Goal: Task Accomplishment & Management: Manage account settings

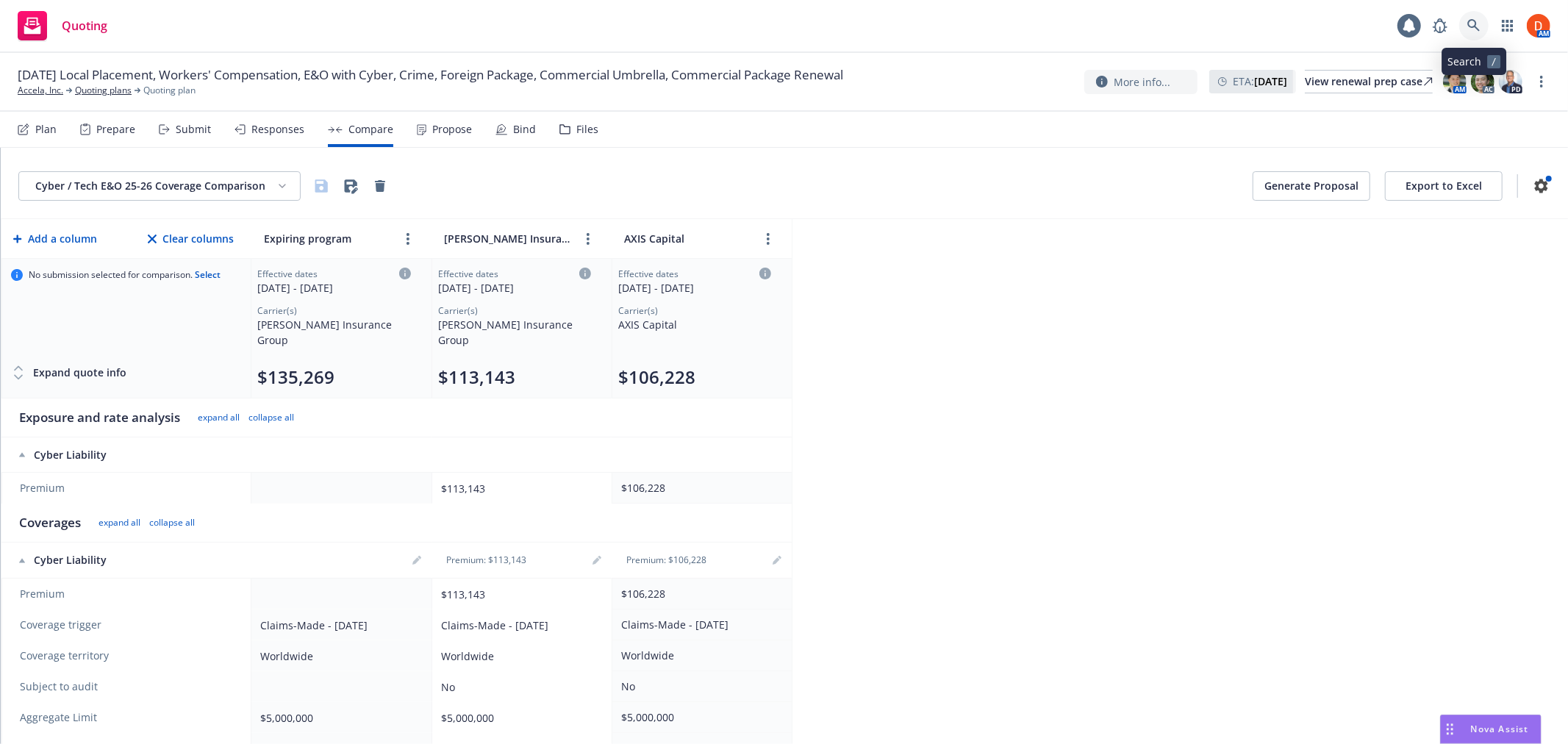
click at [1468, 25] on icon at bounding box center [1473, 25] width 12 height 12
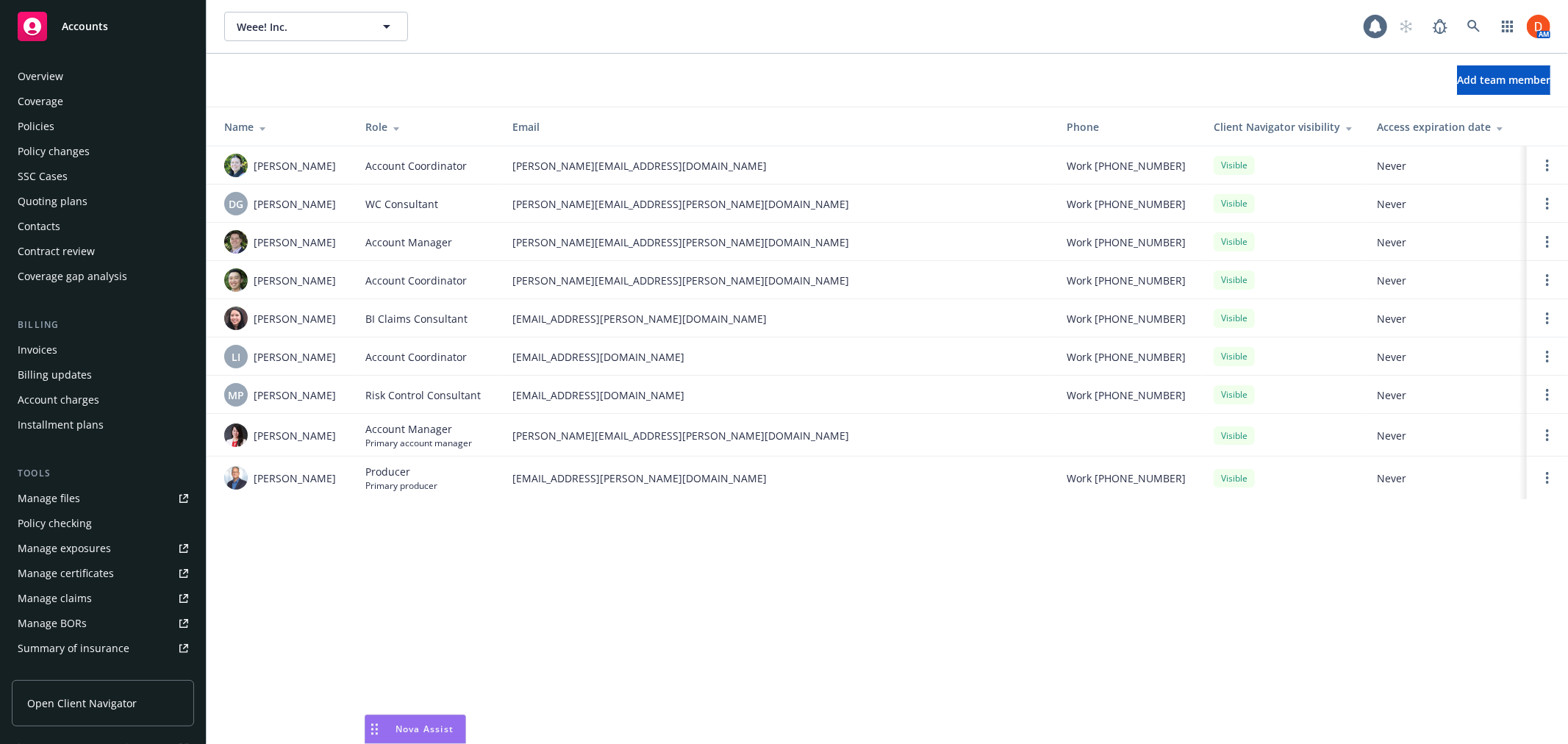
click at [74, 80] on div "Overview" at bounding box center [102, 77] width 170 height 24
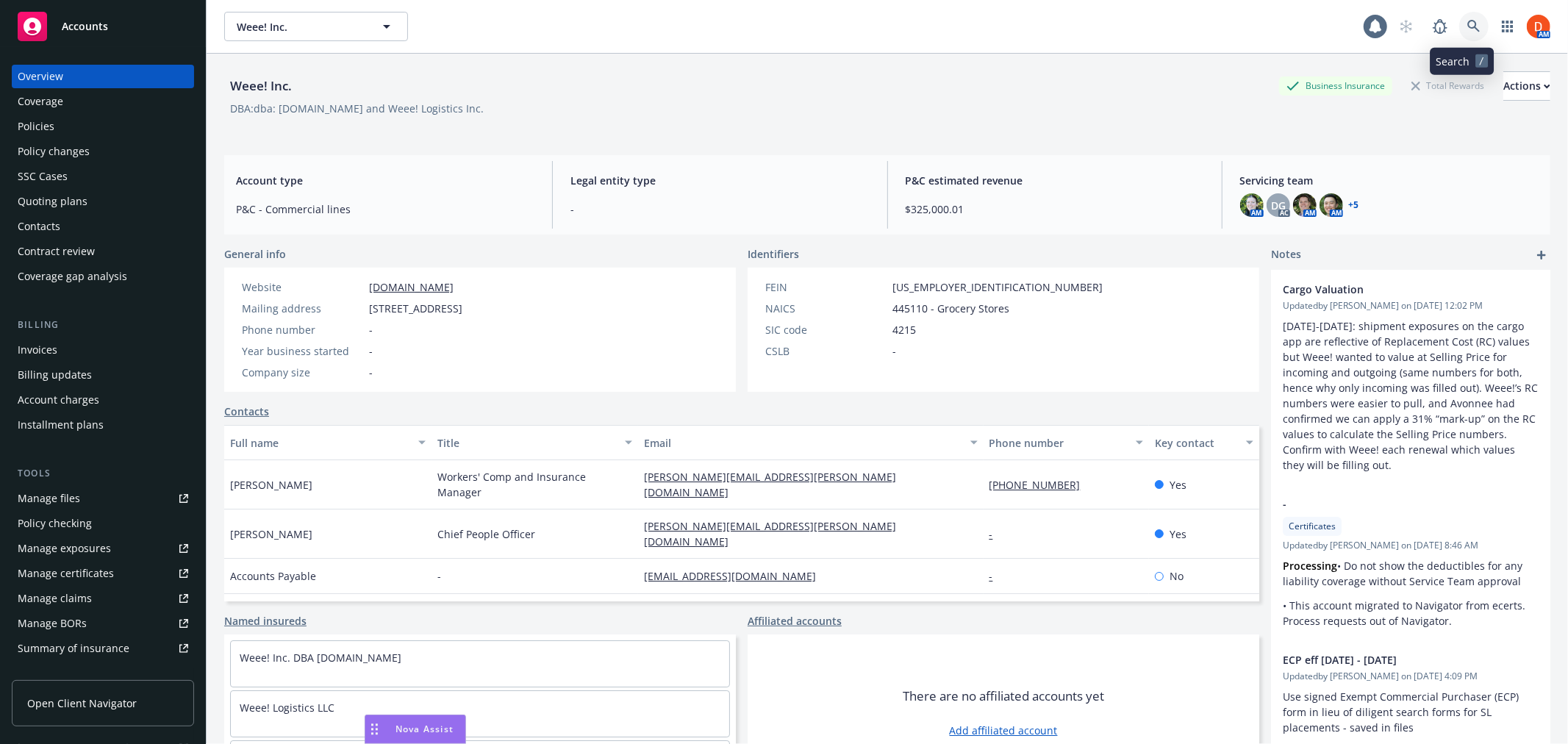
click at [1470, 30] on link at bounding box center [1473, 26] width 30 height 30
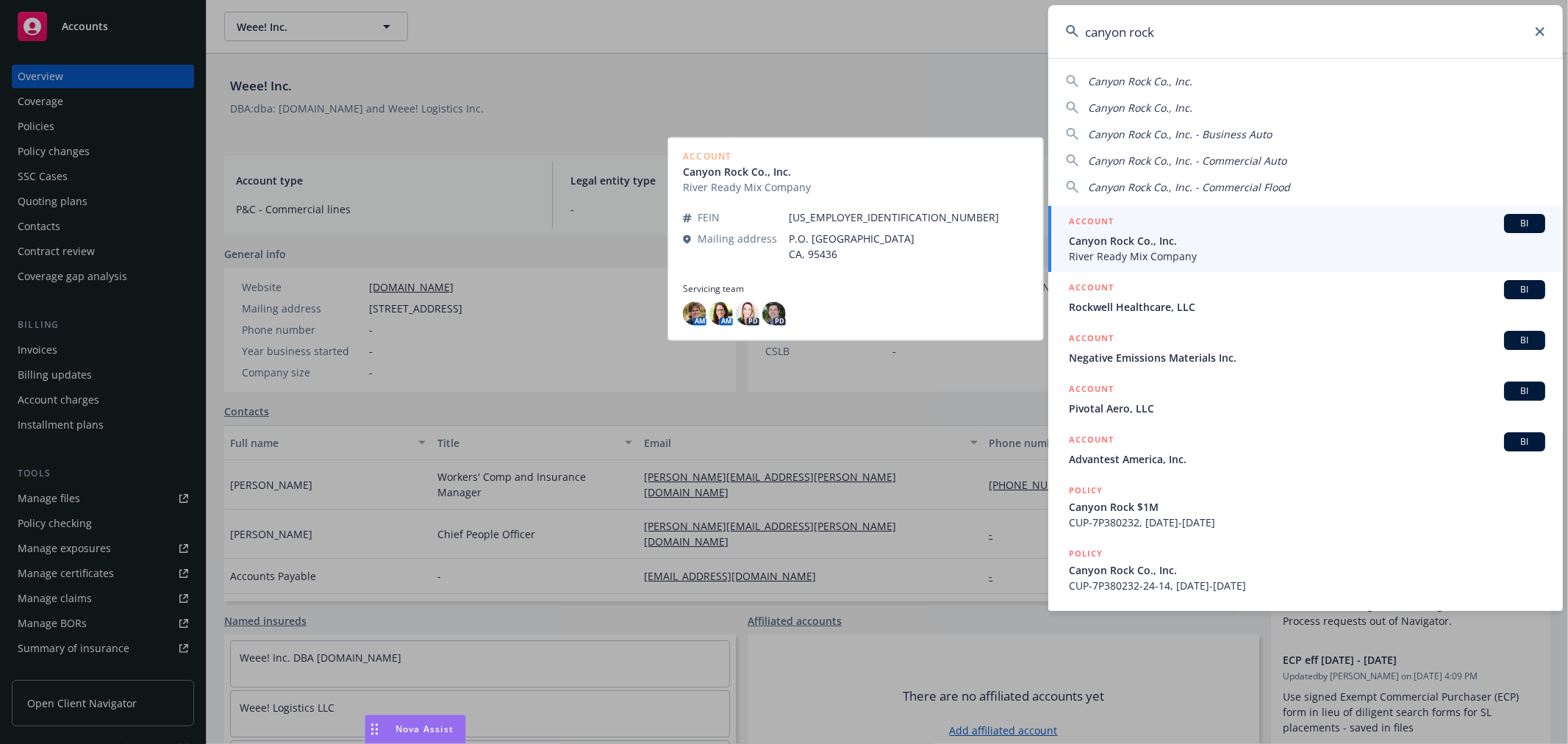
type input "canyon rock"
click at [1236, 228] on div "ACCOUNT BI" at bounding box center [1308, 223] width 477 height 19
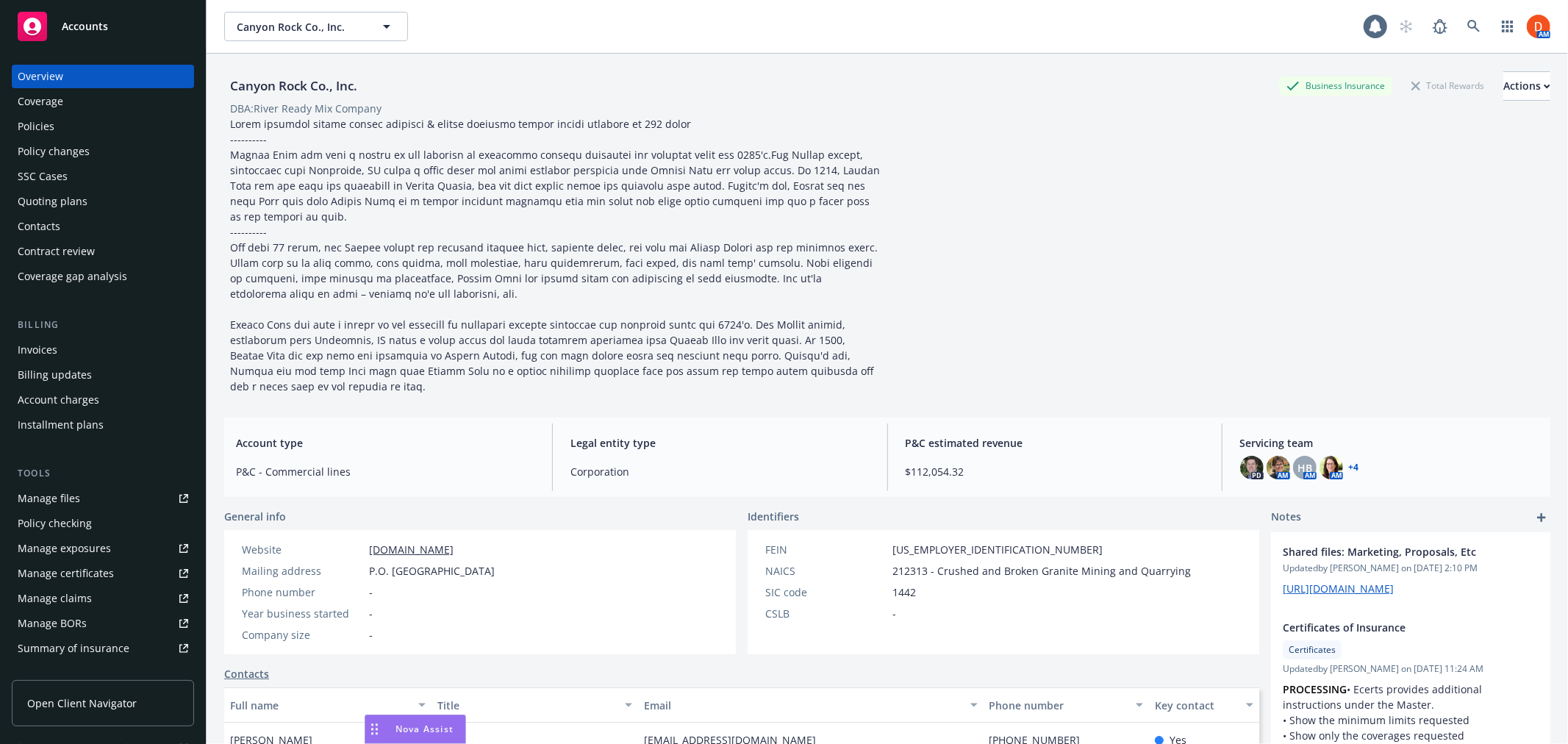
click at [1478, 28] on div "AM" at bounding box center [1471, 26] width 159 height 30
click at [1467, 30] on icon at bounding box center [1473, 26] width 12 height 12
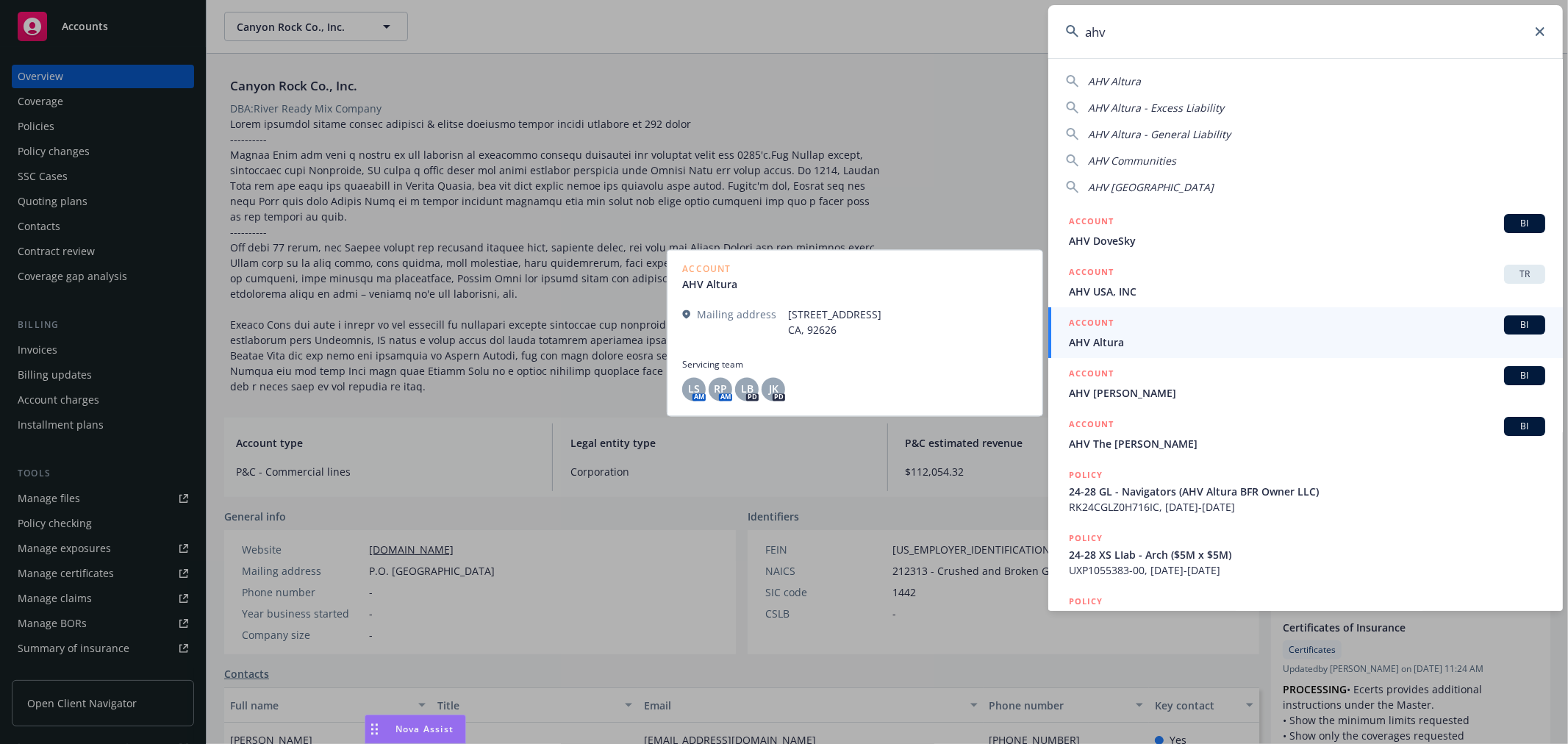
type input "ahv"
click at [1298, 343] on span "AHV Altura" at bounding box center [1308, 342] width 477 height 15
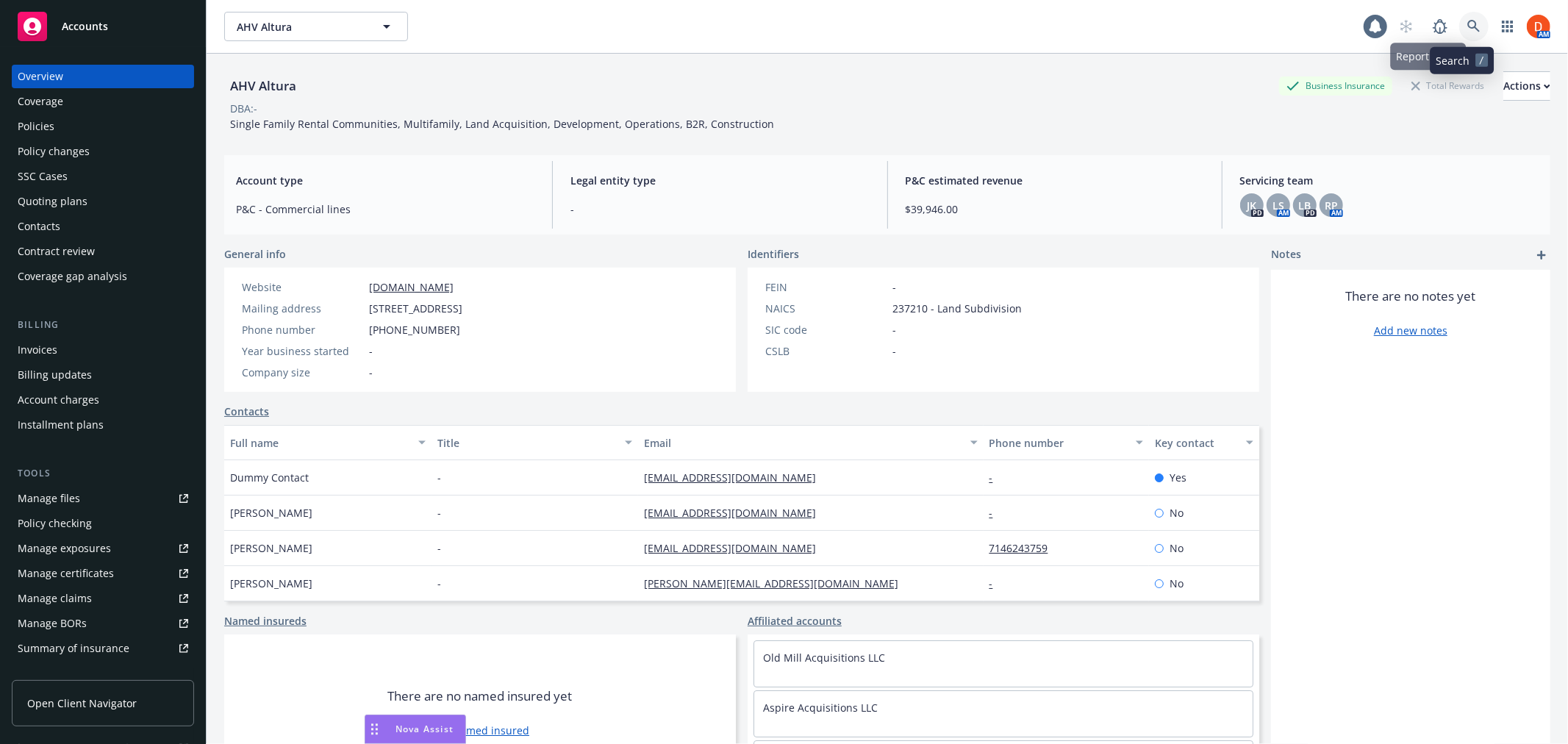
click at [1459, 17] on link at bounding box center [1473, 26] width 30 height 30
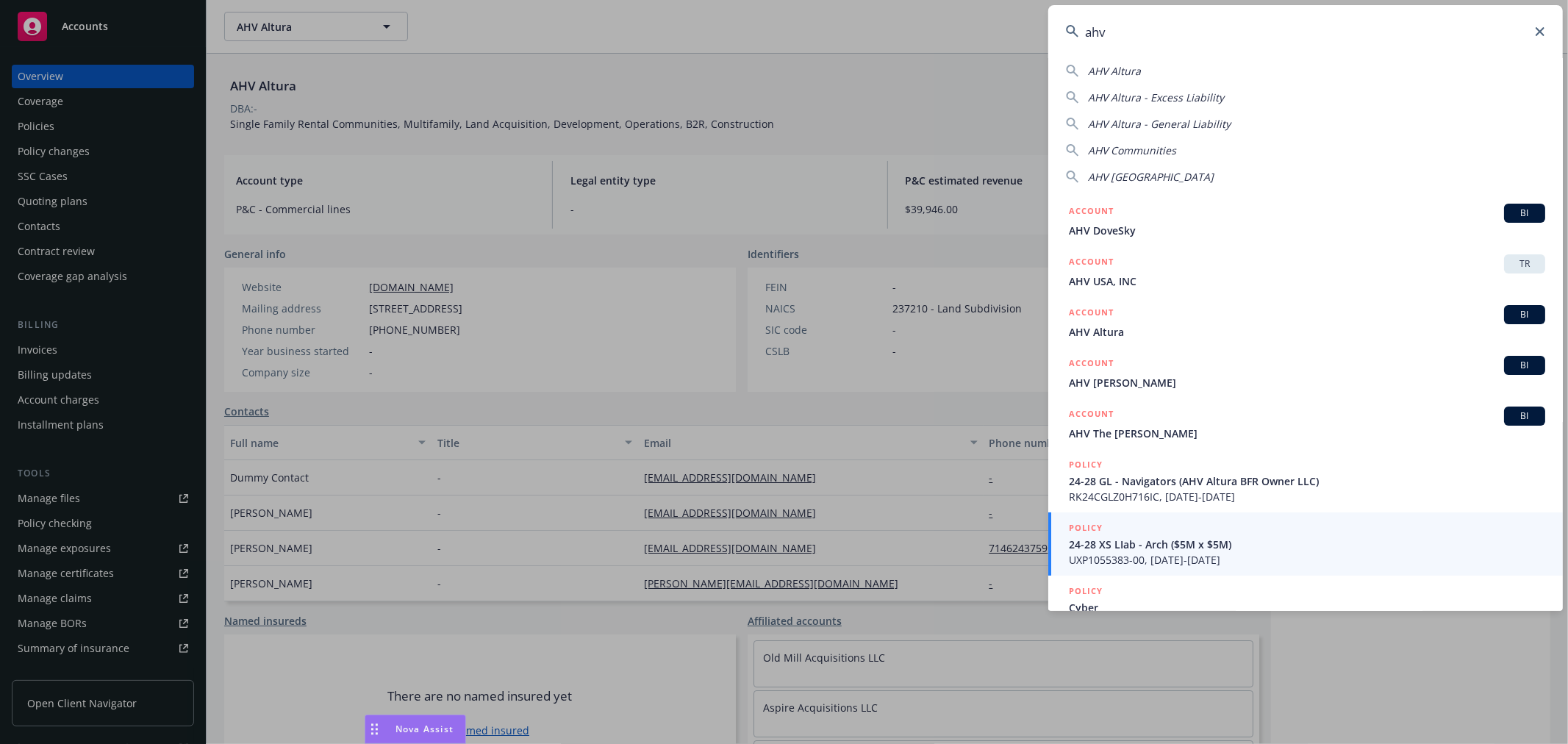
scroll to position [10, 0]
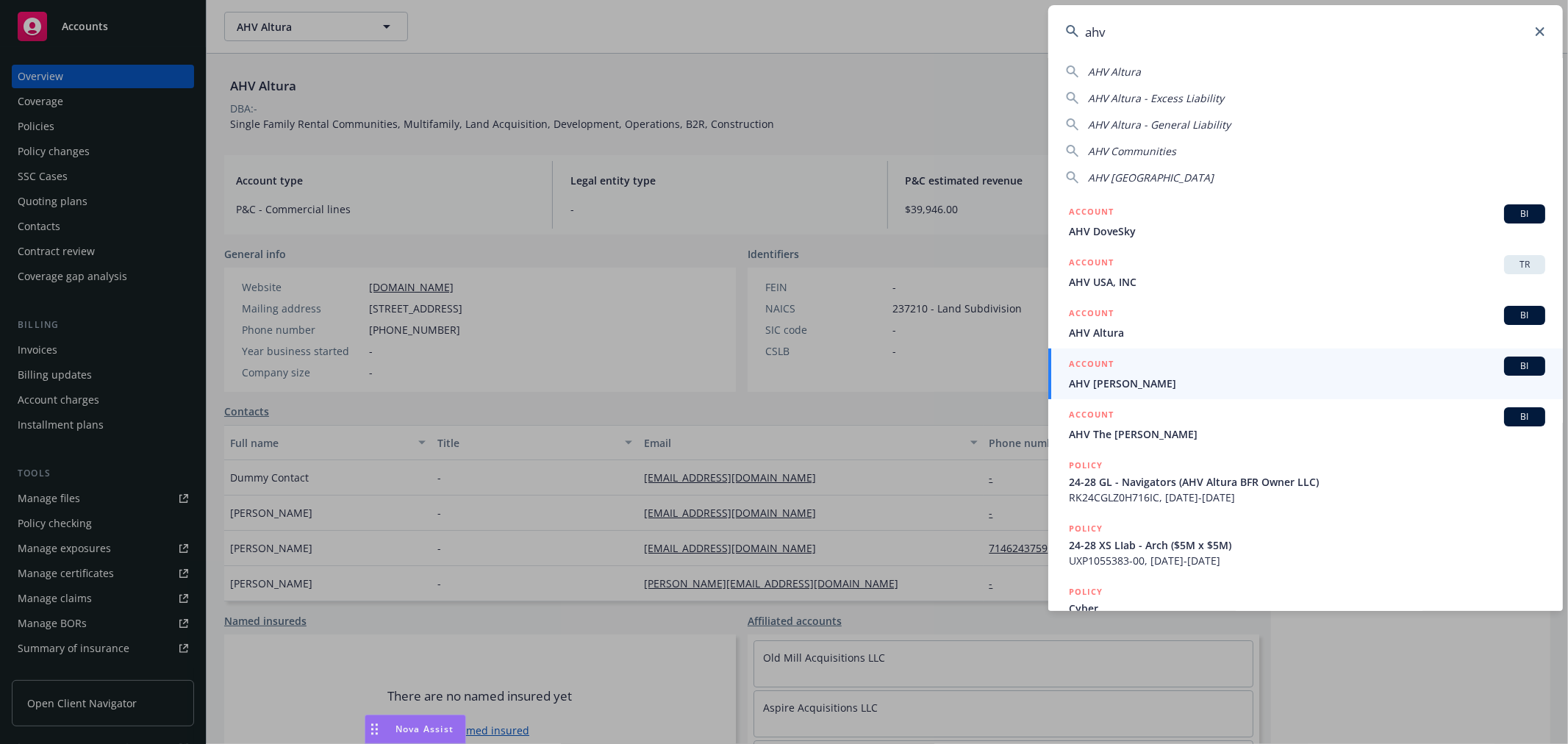
click at [1157, 151] on span "AHV Communities" at bounding box center [1132, 151] width 88 height 14
type input "AHV Communities"
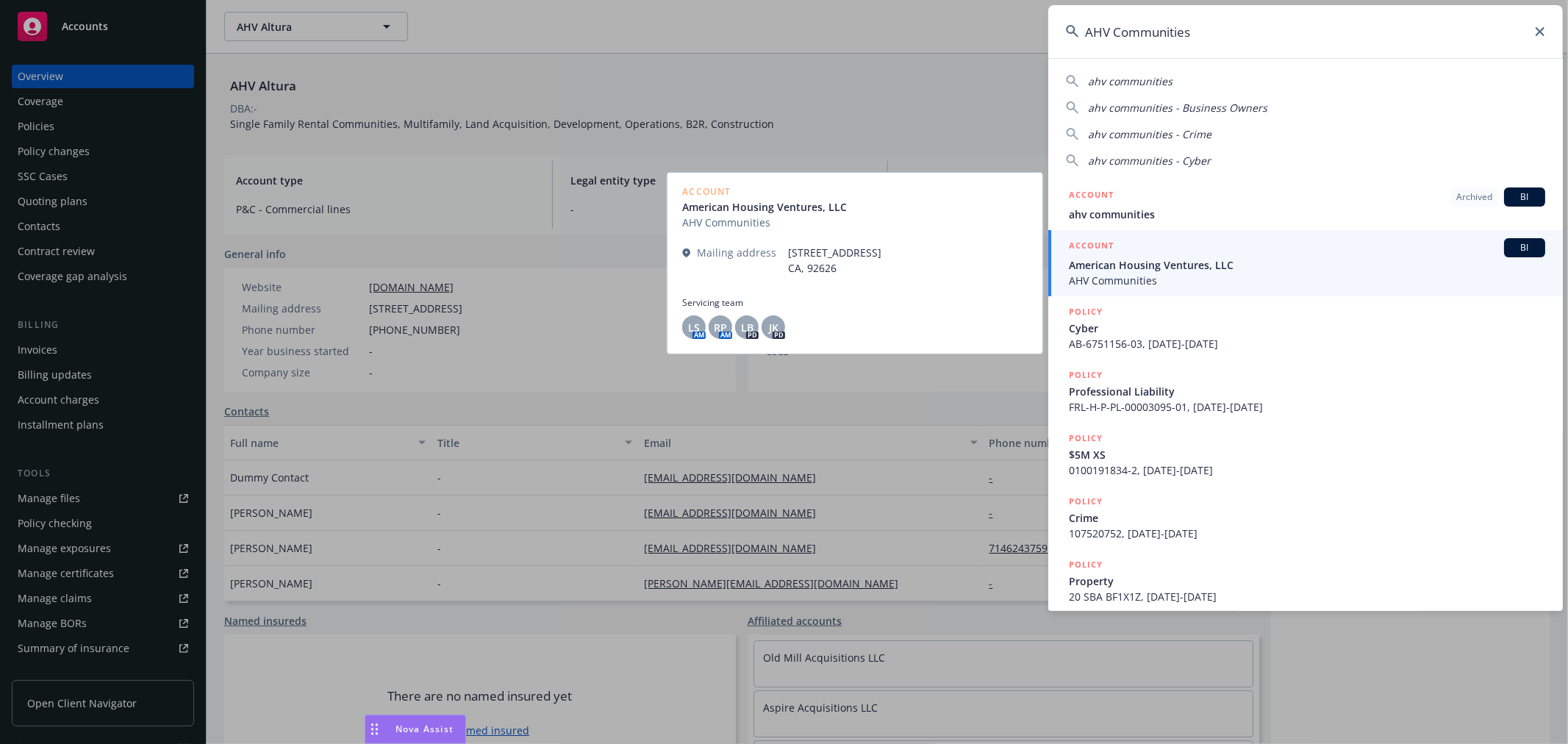
click at [1221, 278] on span "AHV Communities" at bounding box center [1308, 281] width 477 height 15
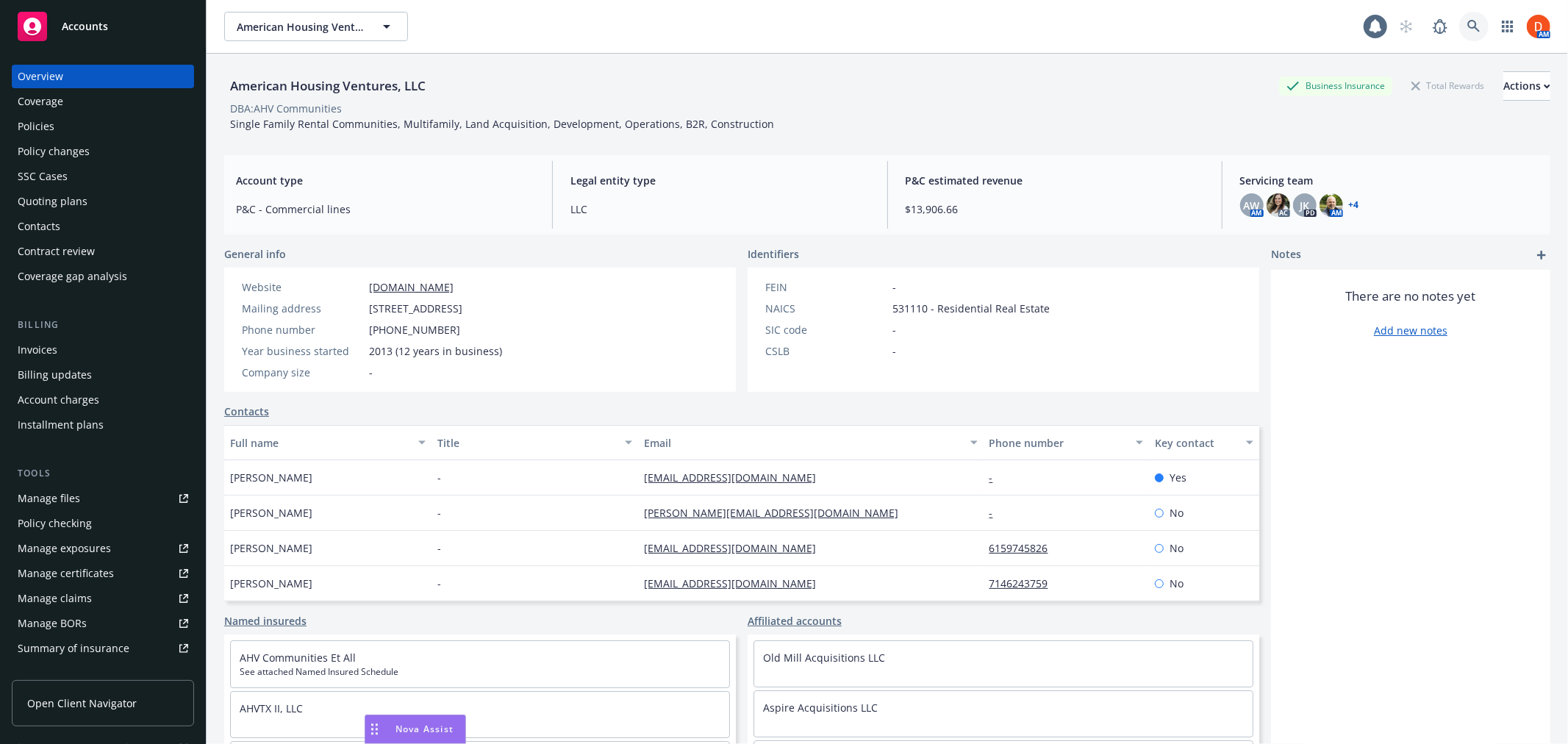
click at [1467, 20] on icon at bounding box center [1474, 27] width 13 height 13
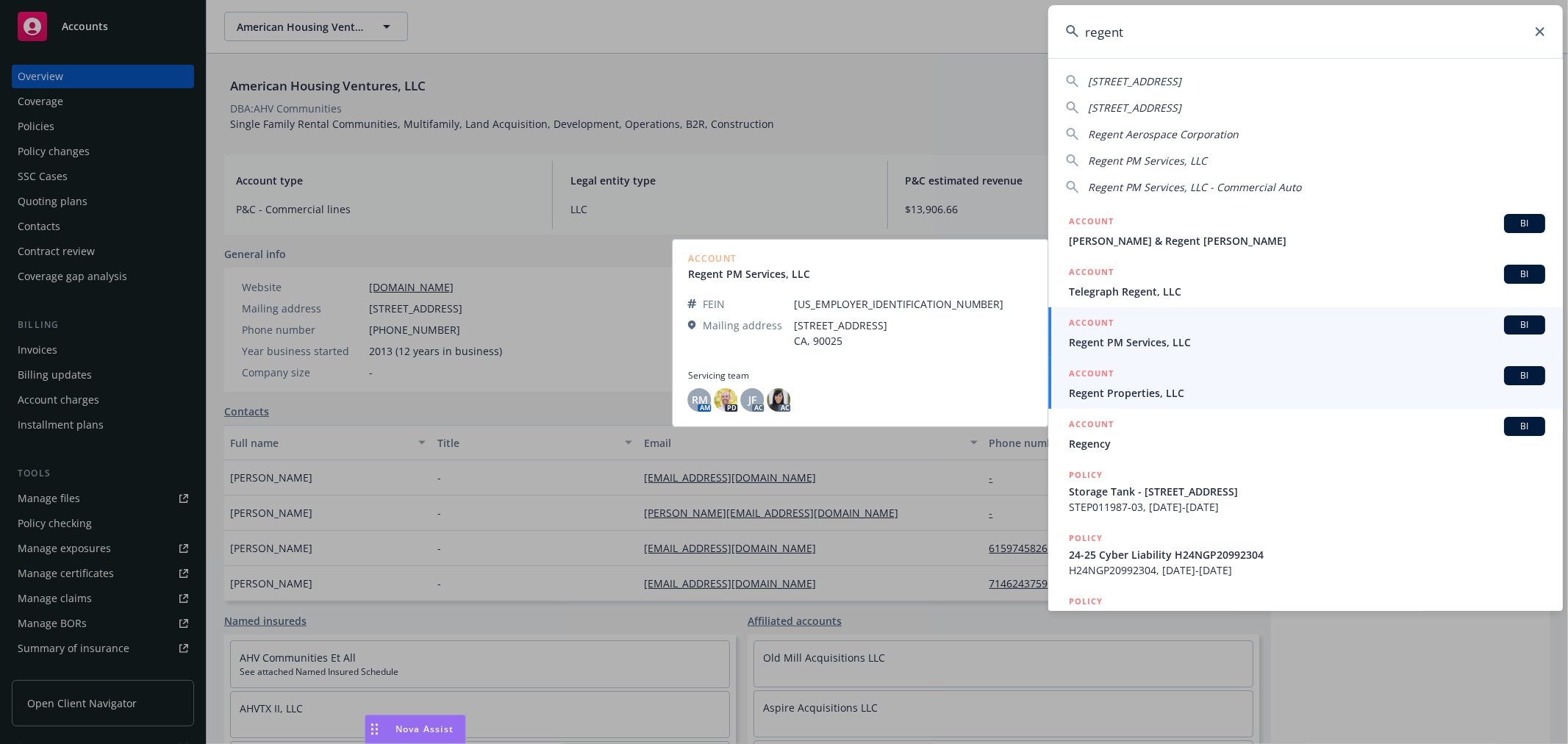
type input "regent"
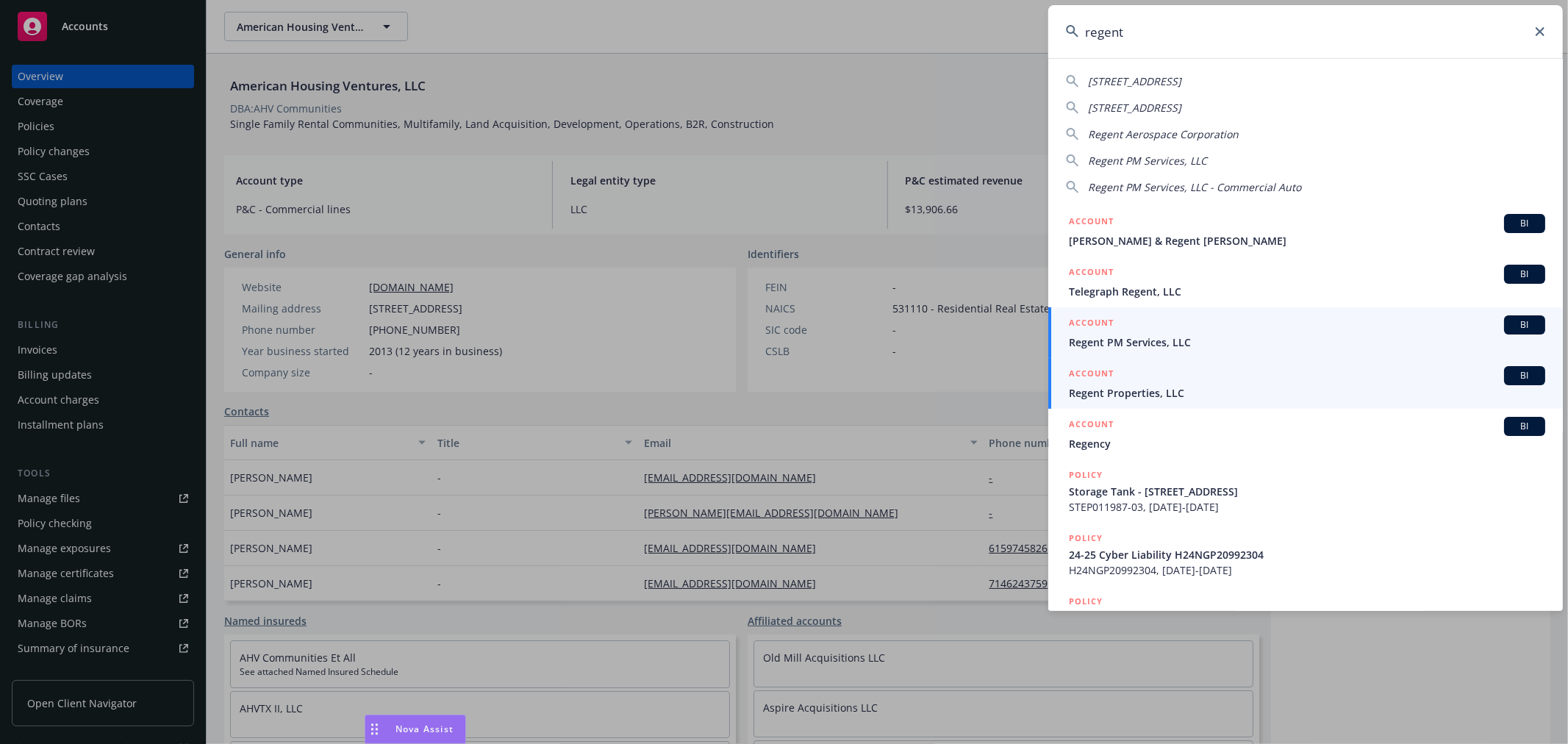
click at [1211, 380] on div "ACCOUNT BI" at bounding box center [1308, 375] width 477 height 19
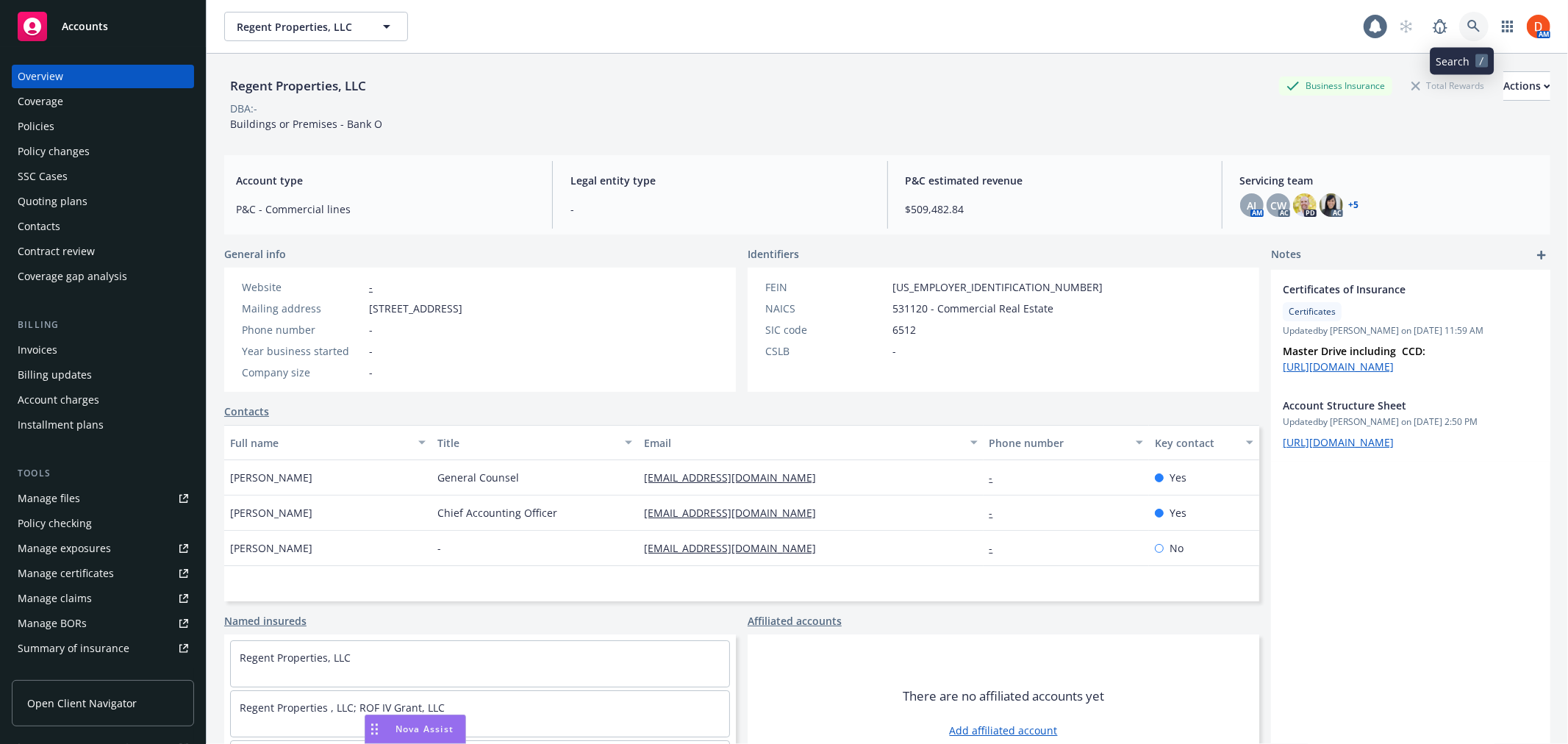
click at [1467, 23] on icon at bounding box center [1474, 27] width 13 height 13
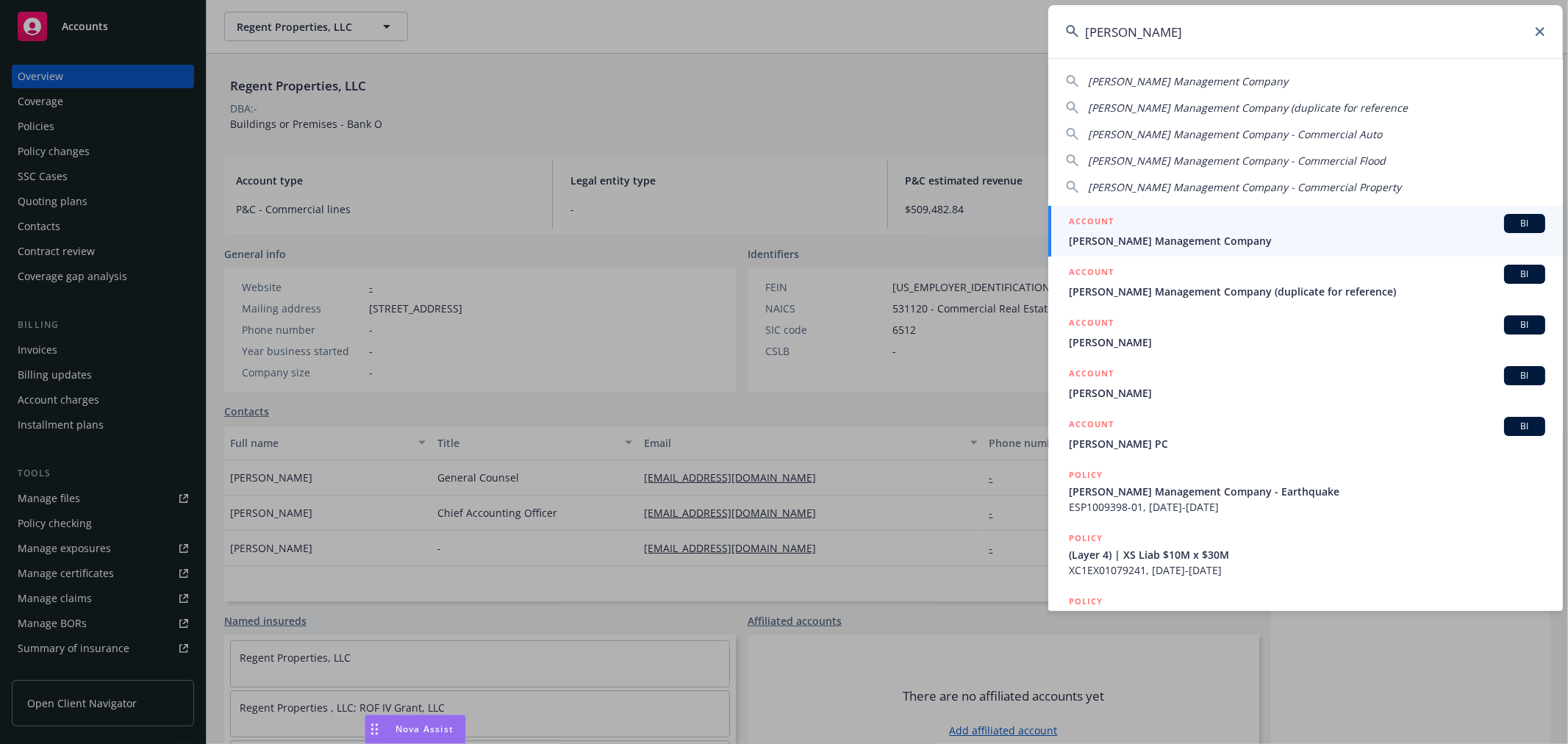
type input "karney"
click at [1208, 233] on span "Karney Management Company" at bounding box center [1308, 240] width 477 height 15
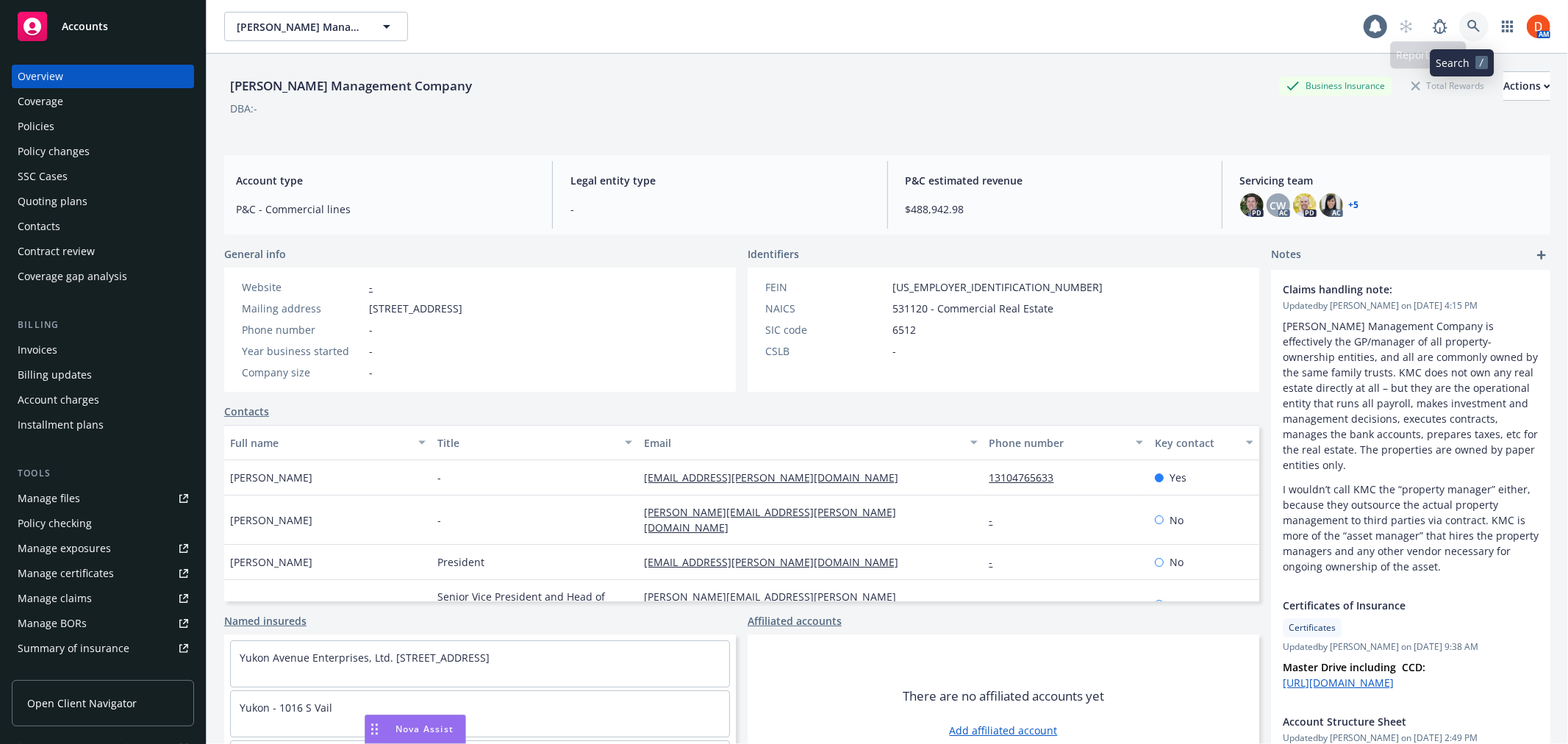
click at [1468, 26] on link at bounding box center [1473, 26] width 30 height 30
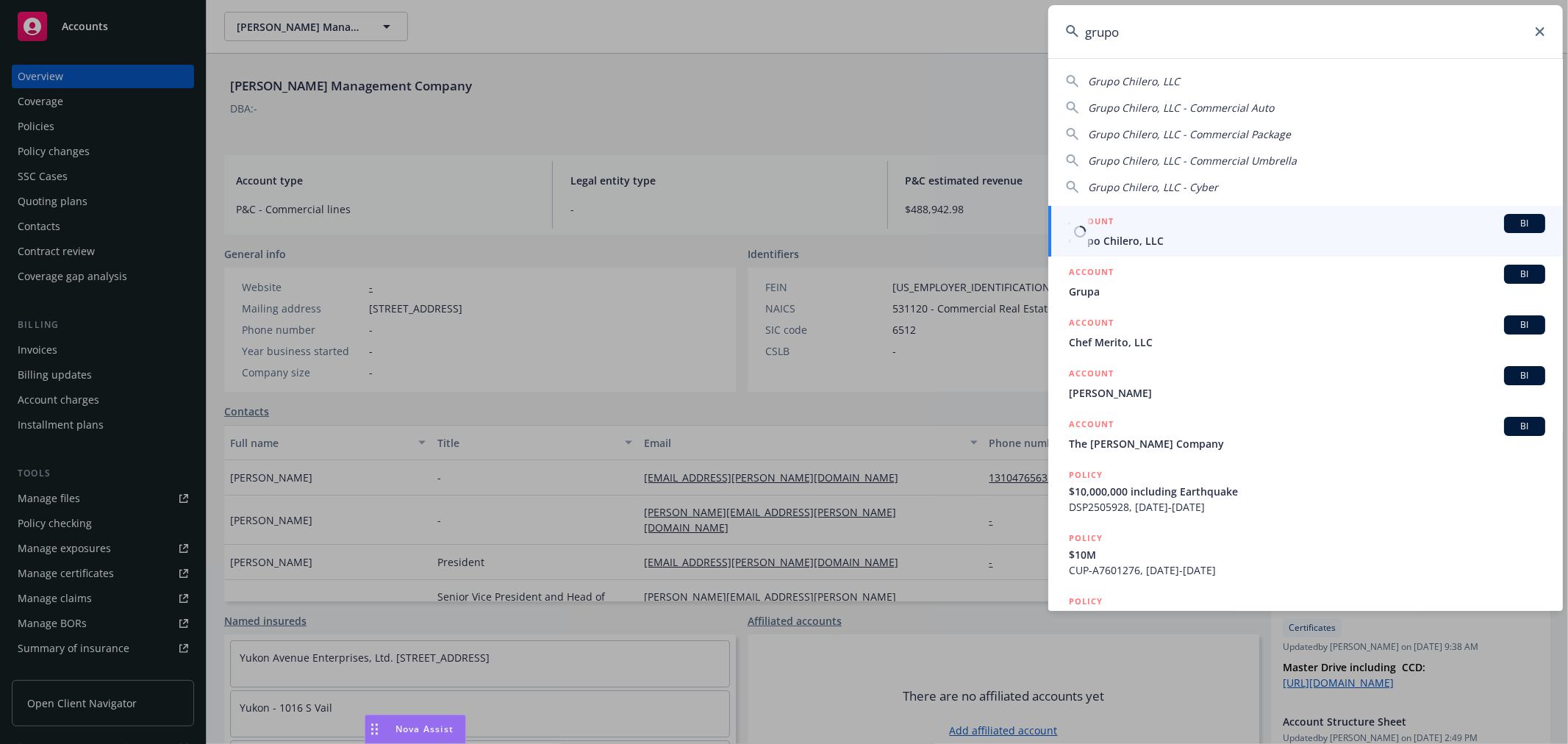
type input "grupo"
click at [1213, 237] on span "Grupo Chilero, LLC" at bounding box center [1308, 240] width 477 height 15
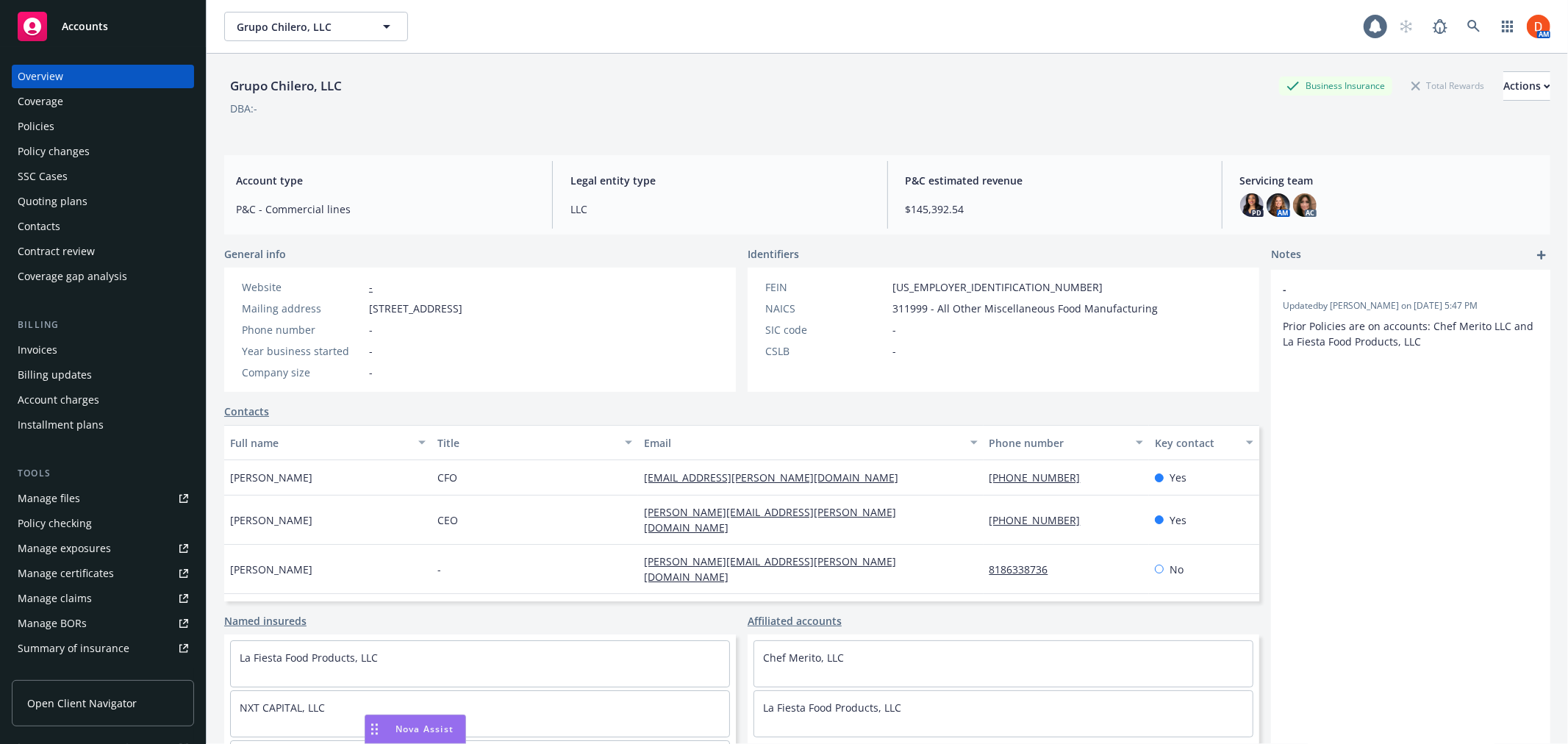
click at [104, 704] on span "Open Client Navigator" at bounding box center [81, 703] width 109 height 15
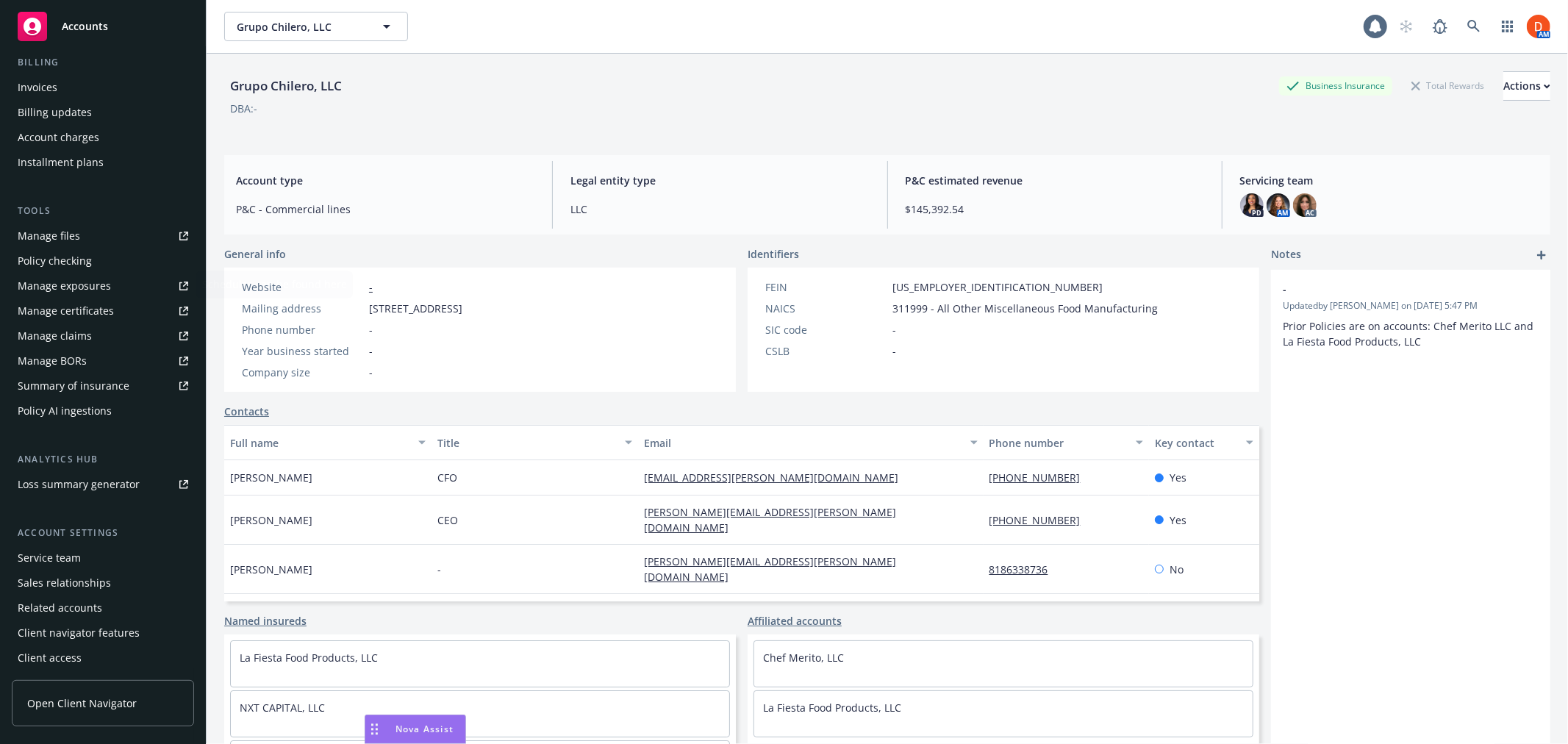
scroll to position [263, 0]
click at [103, 552] on div "Service team" at bounding box center [102, 557] width 170 height 24
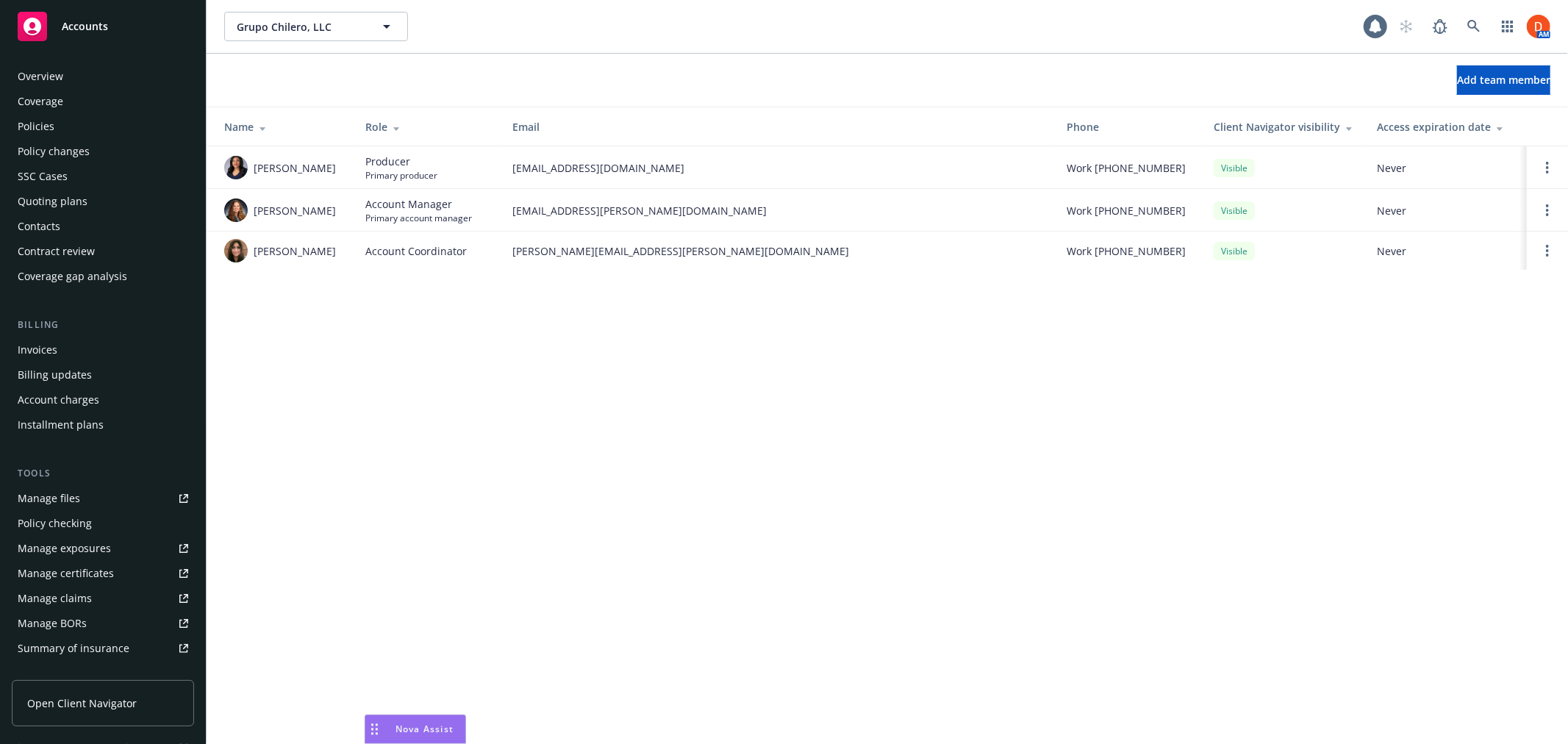
click at [119, 215] on div "Contacts" at bounding box center [102, 226] width 170 height 24
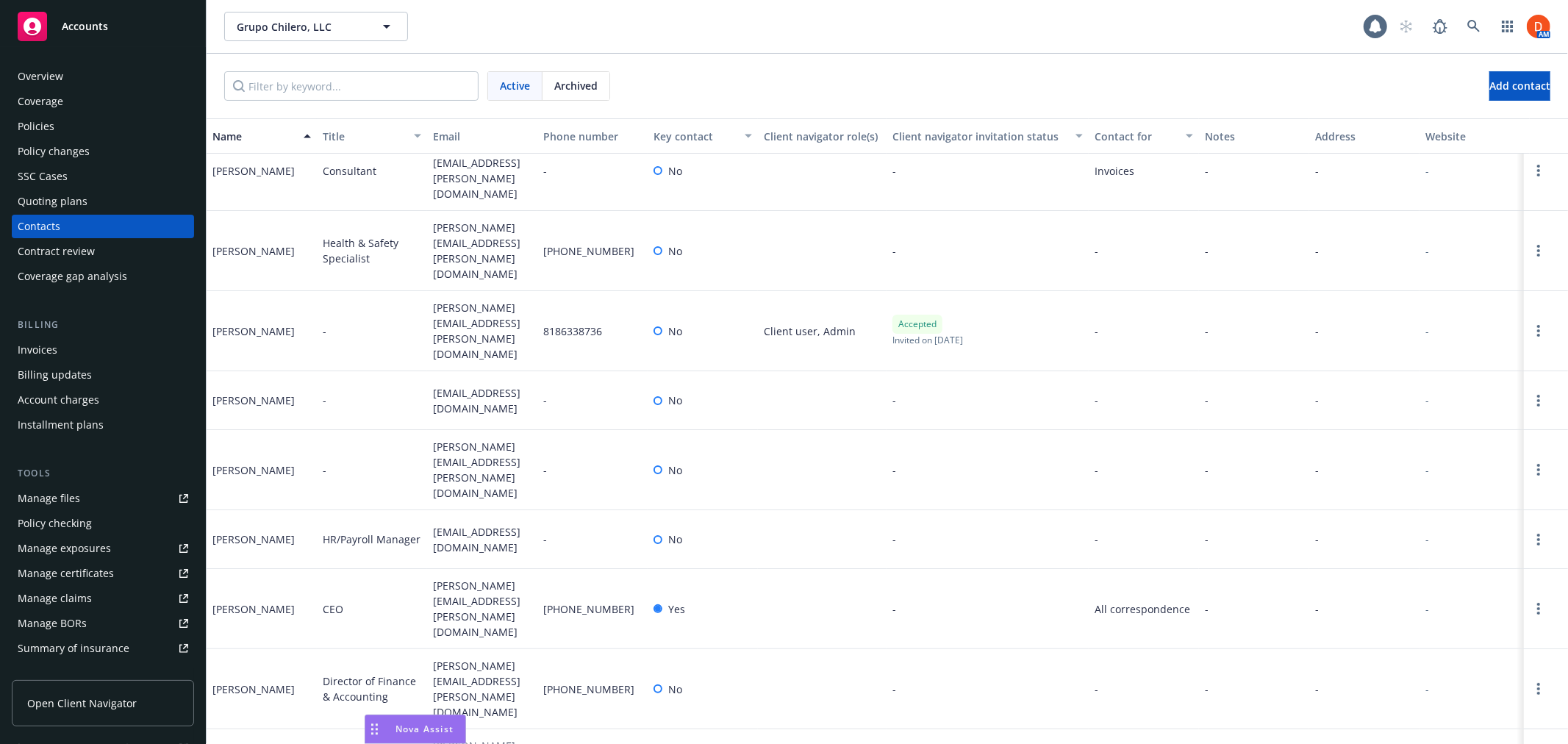
scroll to position [245, 0]
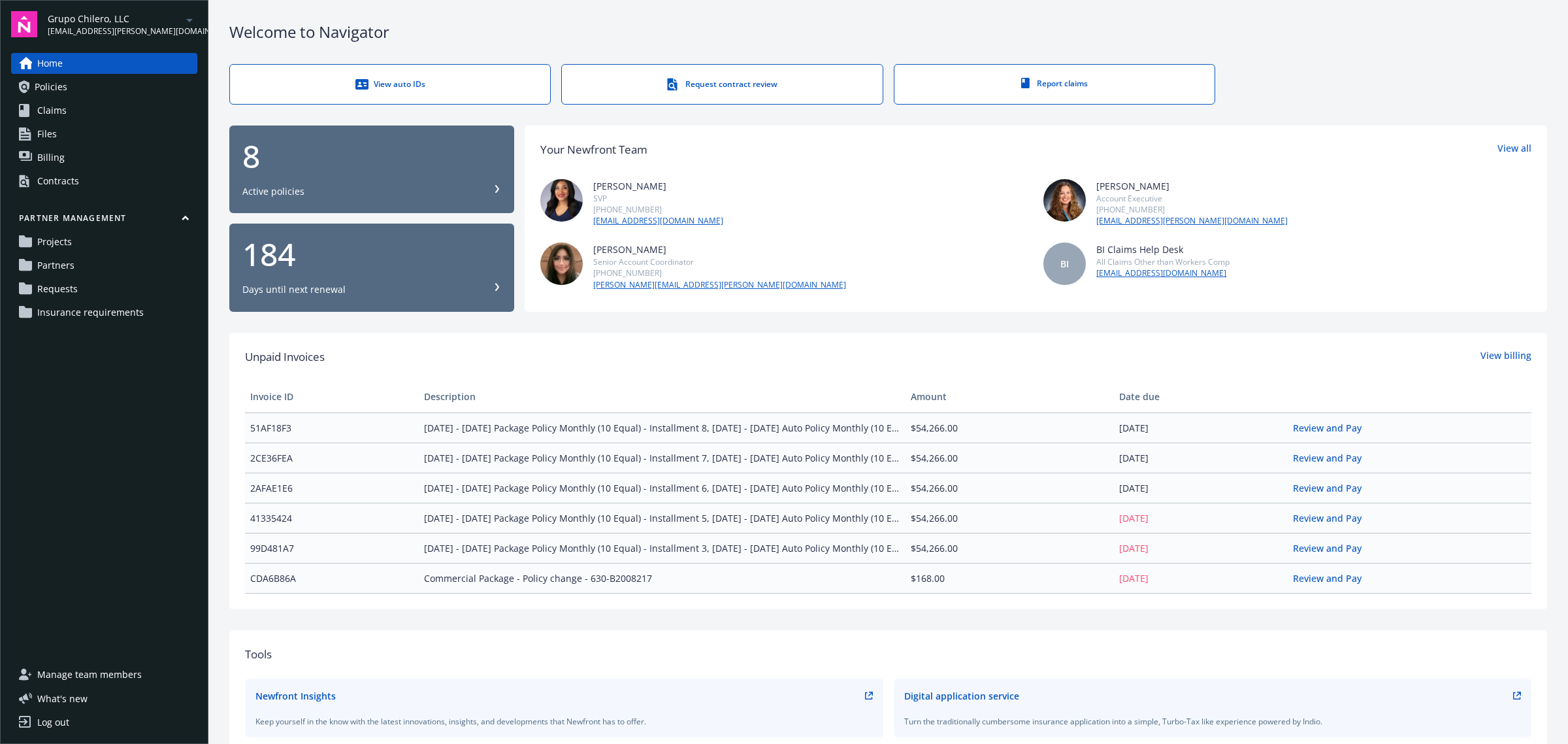
click at [92, 283] on link "Requests" at bounding box center [104, 289] width 186 height 21
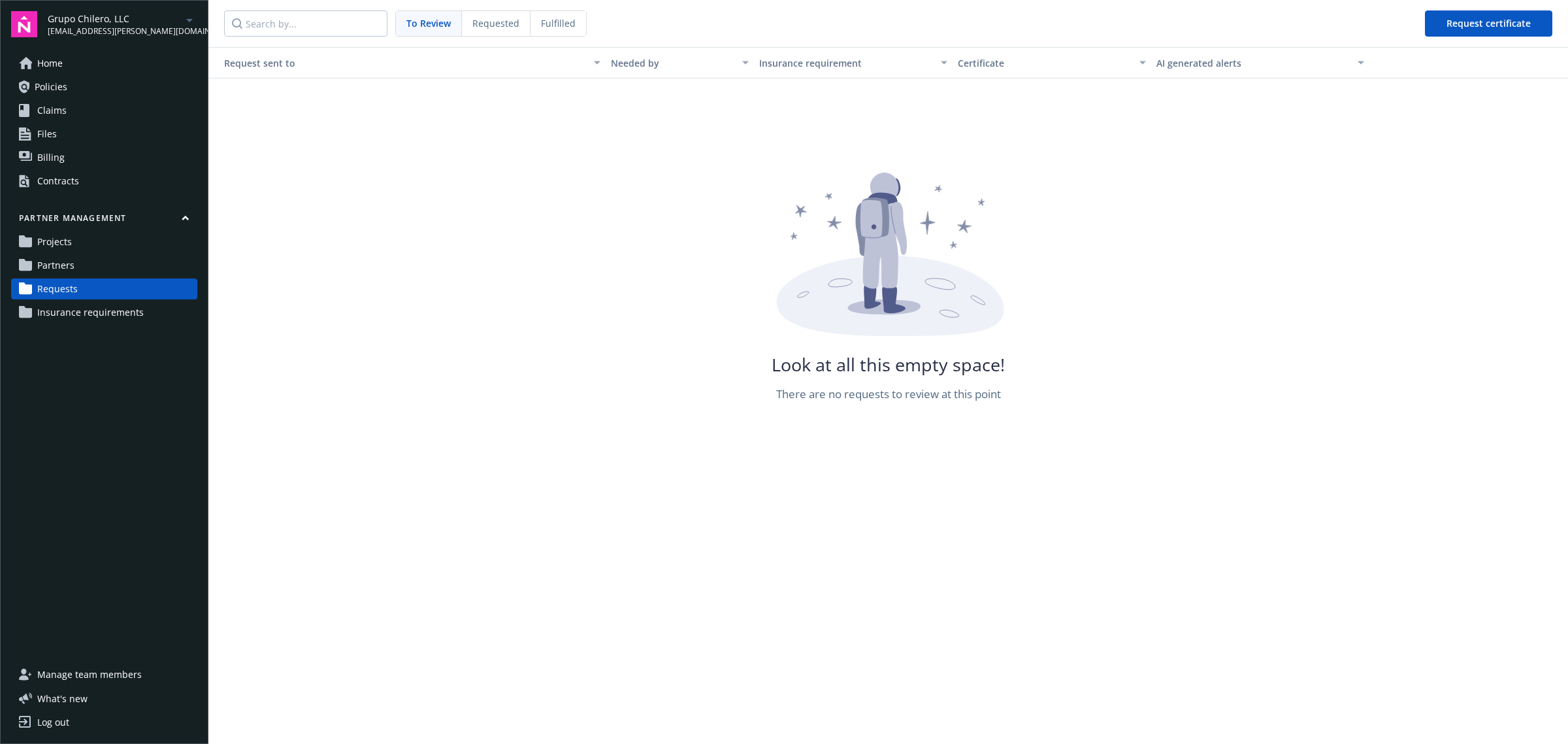
click at [488, 13] on div "Requested" at bounding box center [496, 23] width 69 height 25
click at [562, 18] on span "Fulfilled" at bounding box center [558, 23] width 35 height 14
click at [498, 25] on span "Requested" at bounding box center [494, 23] width 47 height 14
click at [428, 23] on span "To Review" at bounding box center [428, 23] width 43 height 14
click at [117, 268] on link "Partners" at bounding box center [104, 265] width 186 height 21
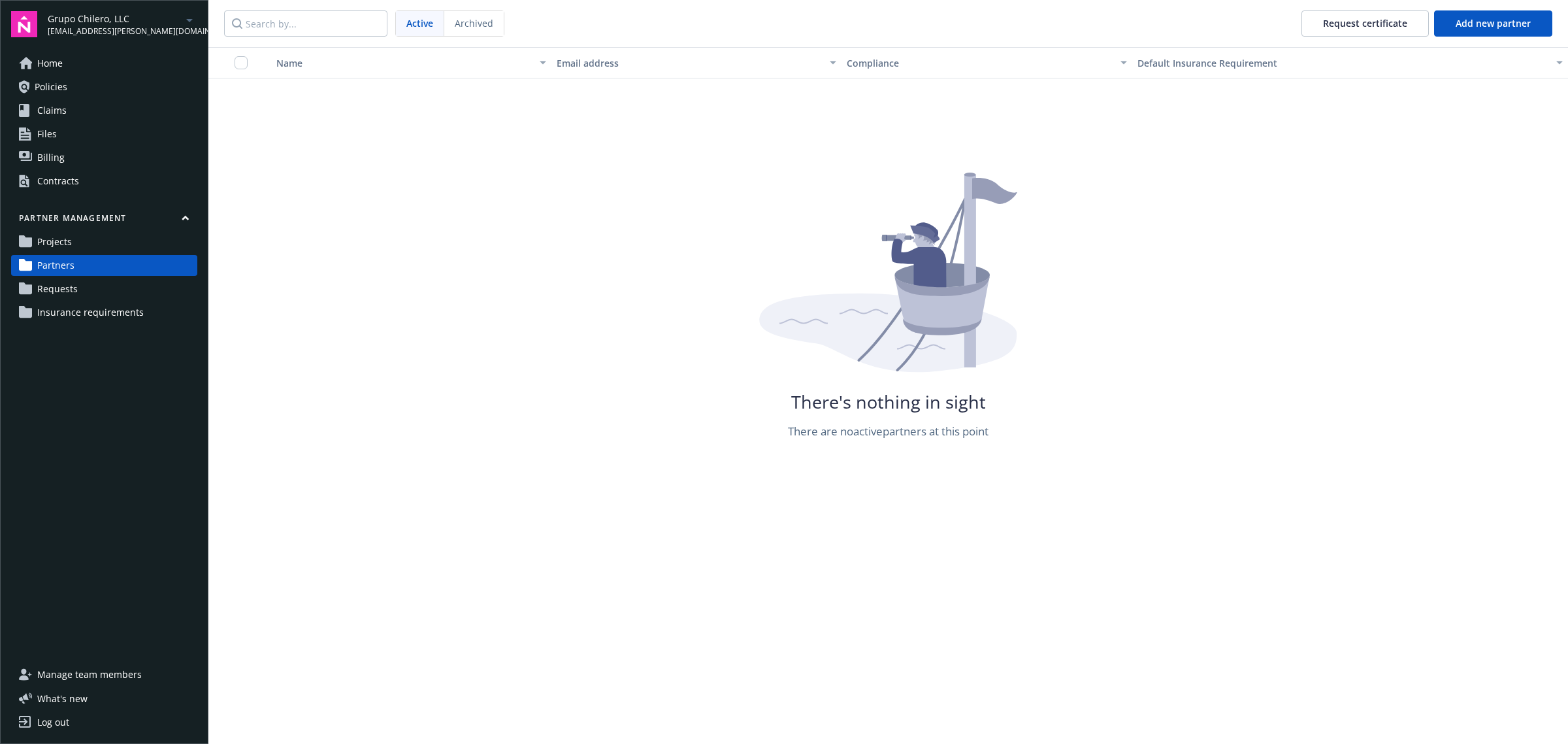
click at [119, 314] on span "Insurance requirements" at bounding box center [90, 312] width 106 height 21
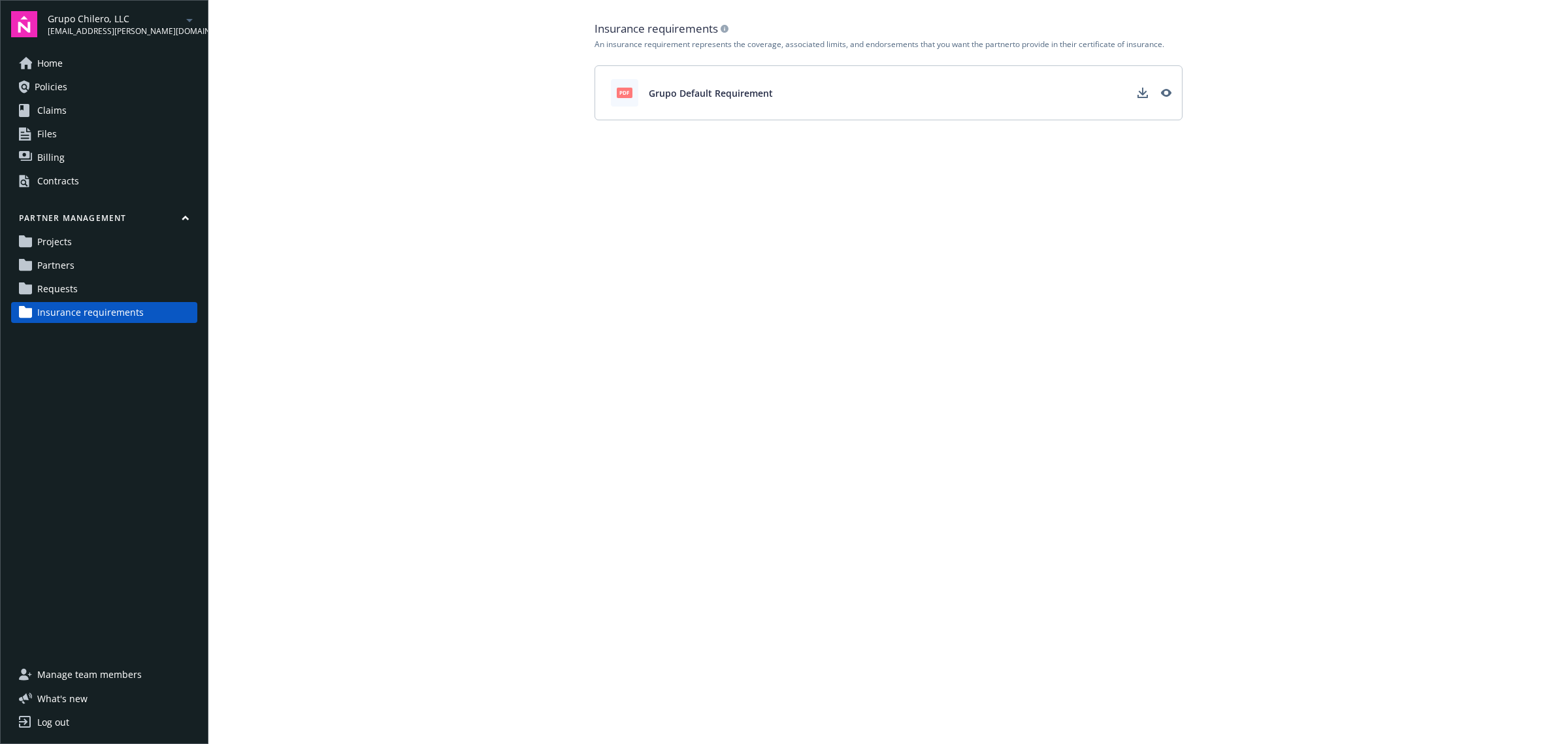
click at [90, 272] on link "Partners" at bounding box center [104, 265] width 186 height 21
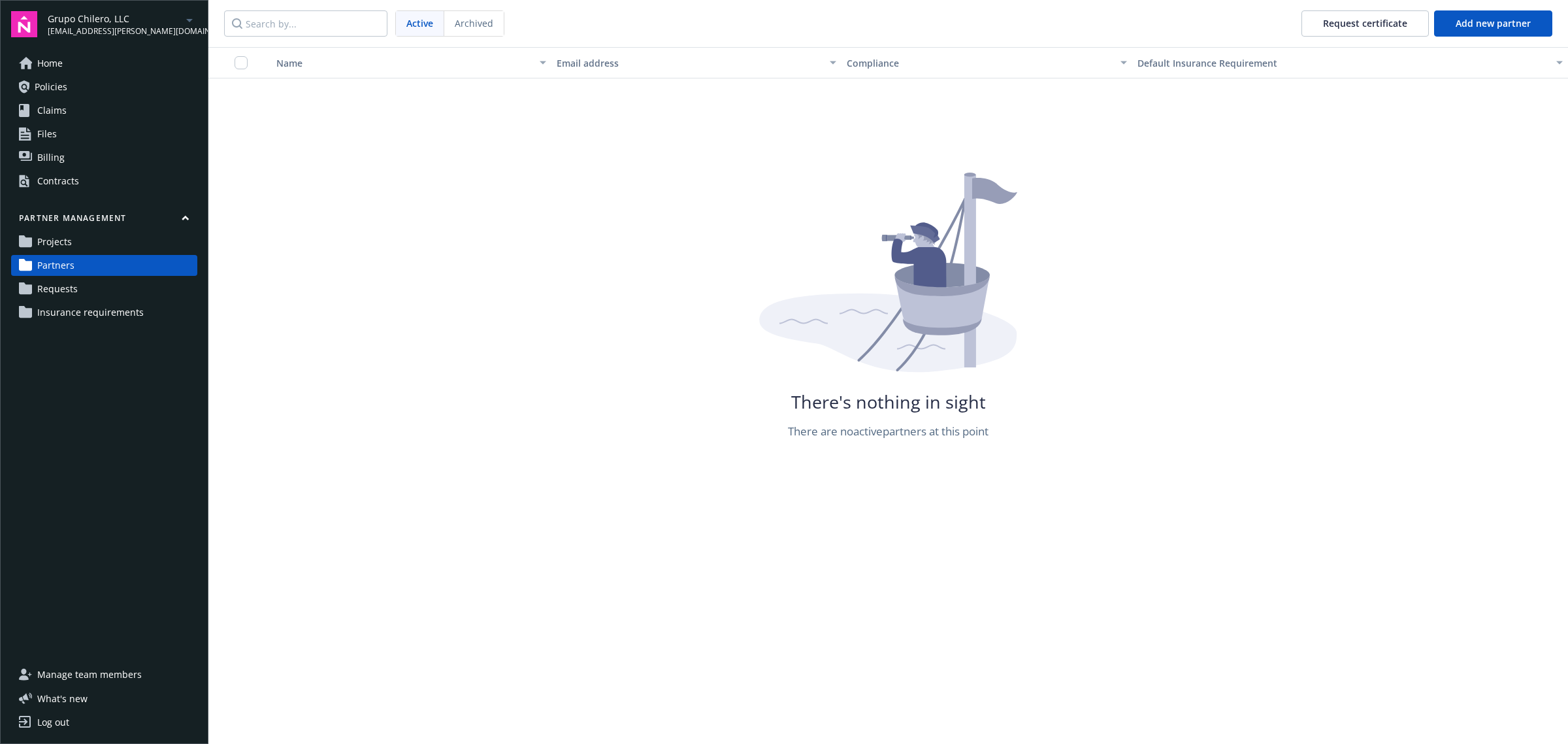
click at [92, 252] on div "Partner management Projects Partners Requests Insurance requirements" at bounding box center [104, 268] width 186 height 111
click at [103, 240] on link "Projects" at bounding box center [104, 242] width 186 height 21
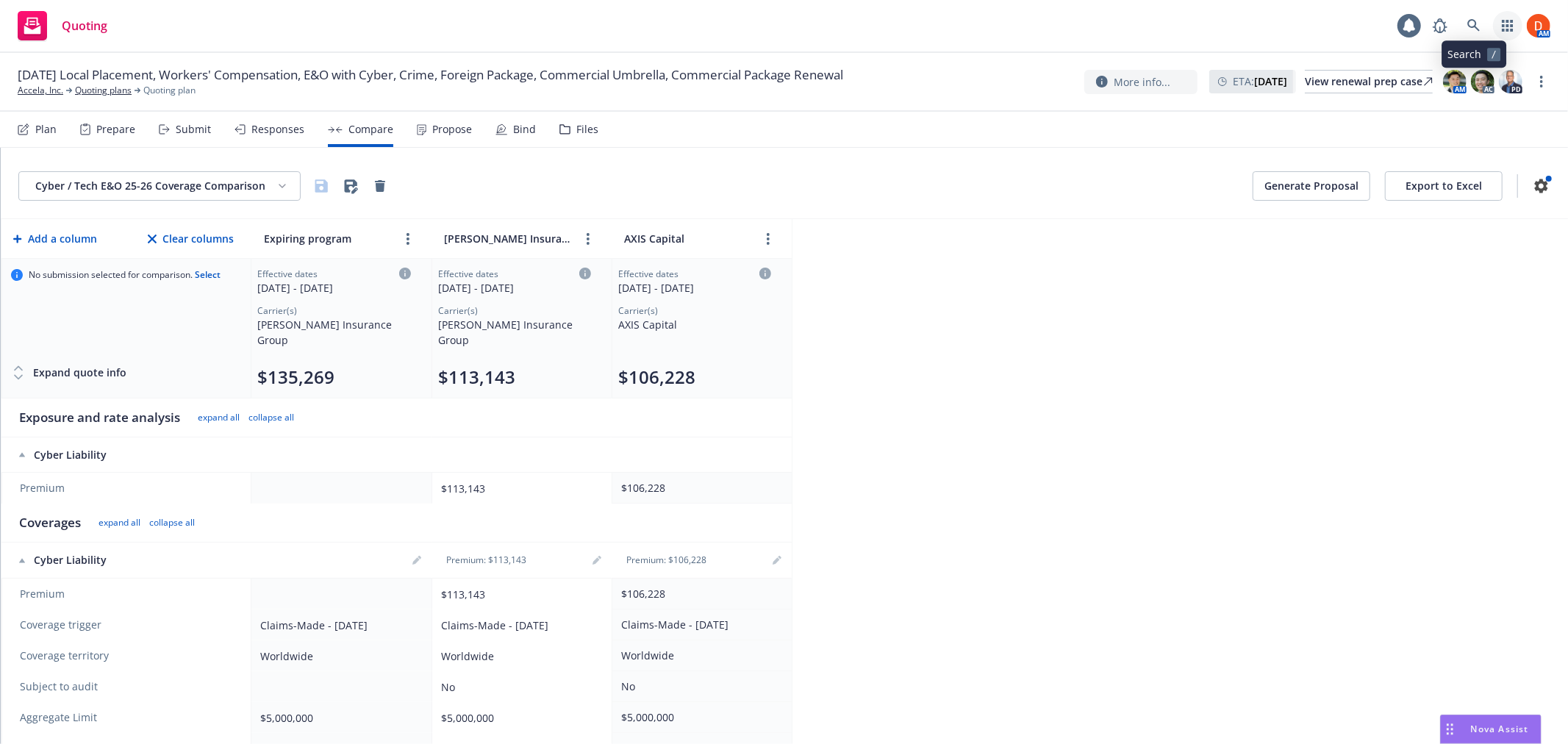
click at [1514, 32] on link "button" at bounding box center [1508, 26] width 30 height 30
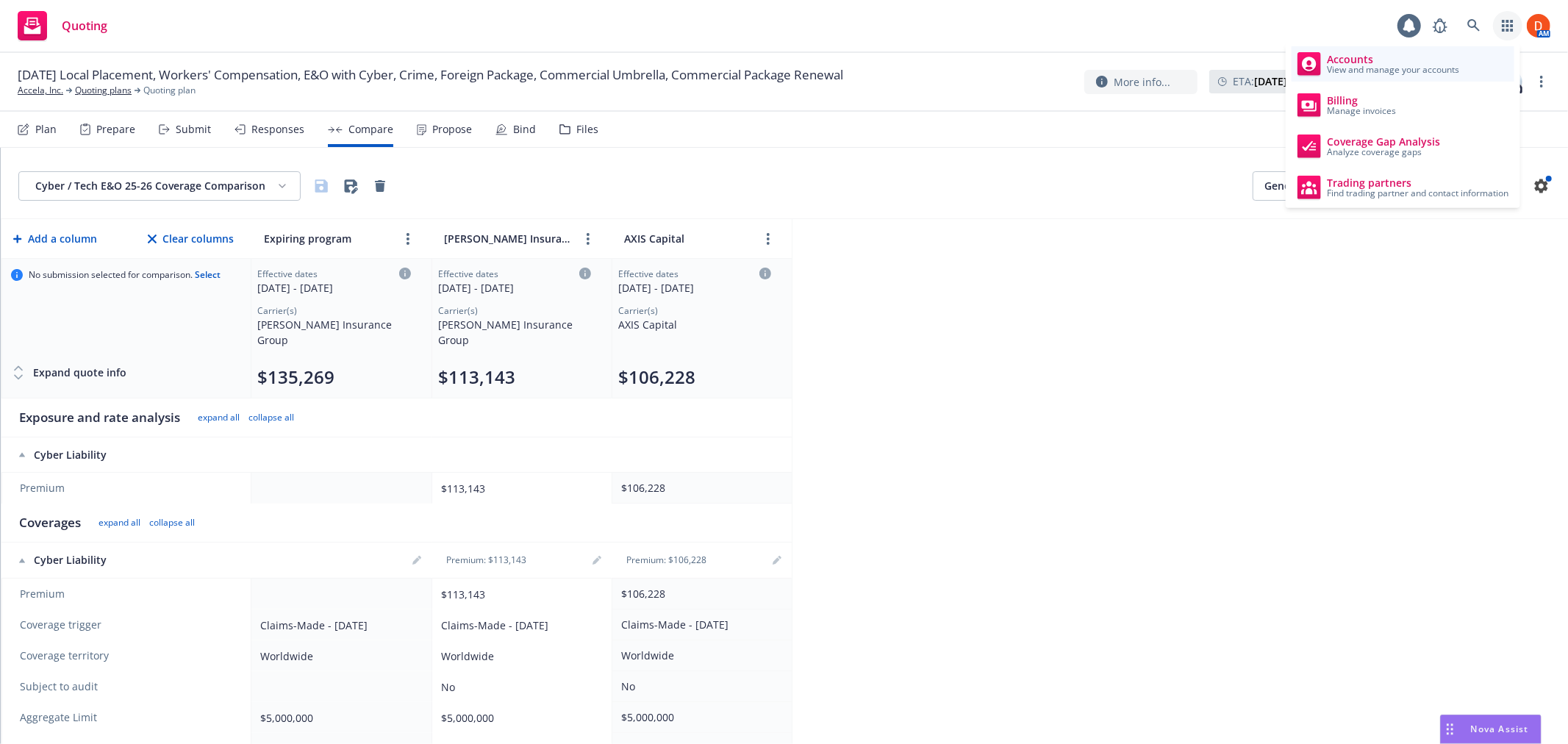
click at [1441, 65] on span "View and manage your accounts" at bounding box center [1393, 69] width 132 height 9
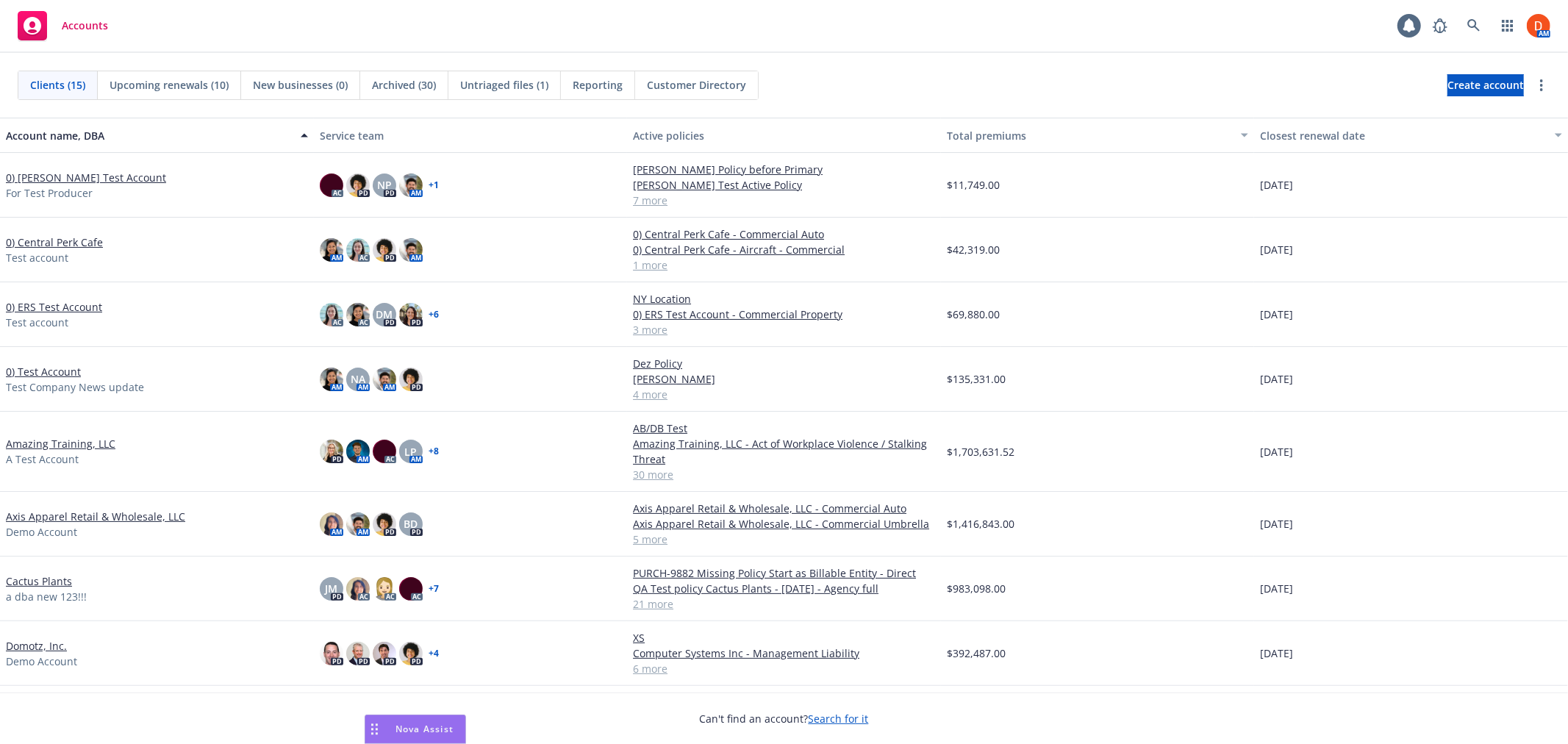
click at [56, 177] on link "0) [PERSON_NAME] Test Account" at bounding box center [85, 177] width 160 height 15
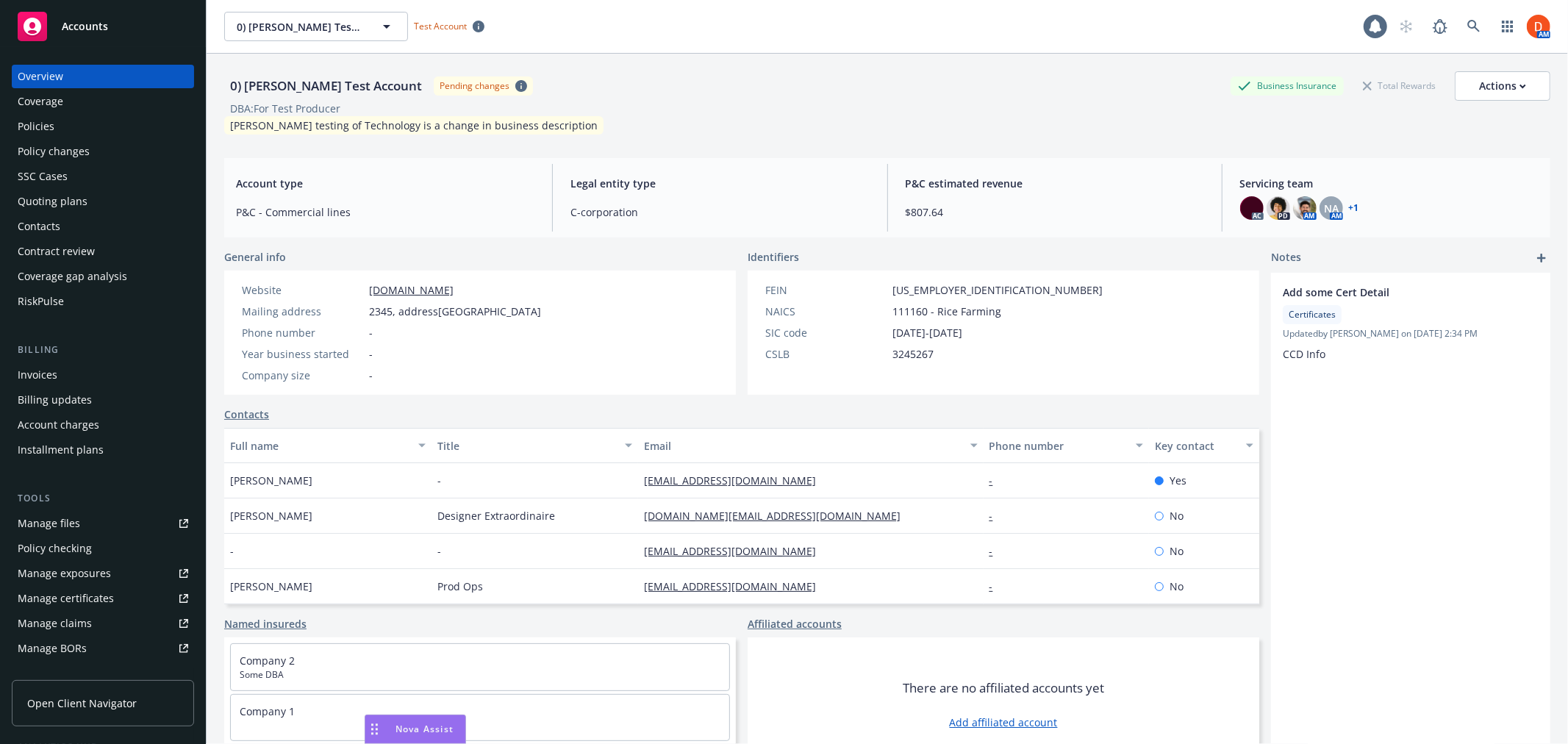
click at [115, 600] on link "Manage certificates" at bounding box center [102, 598] width 182 height 24
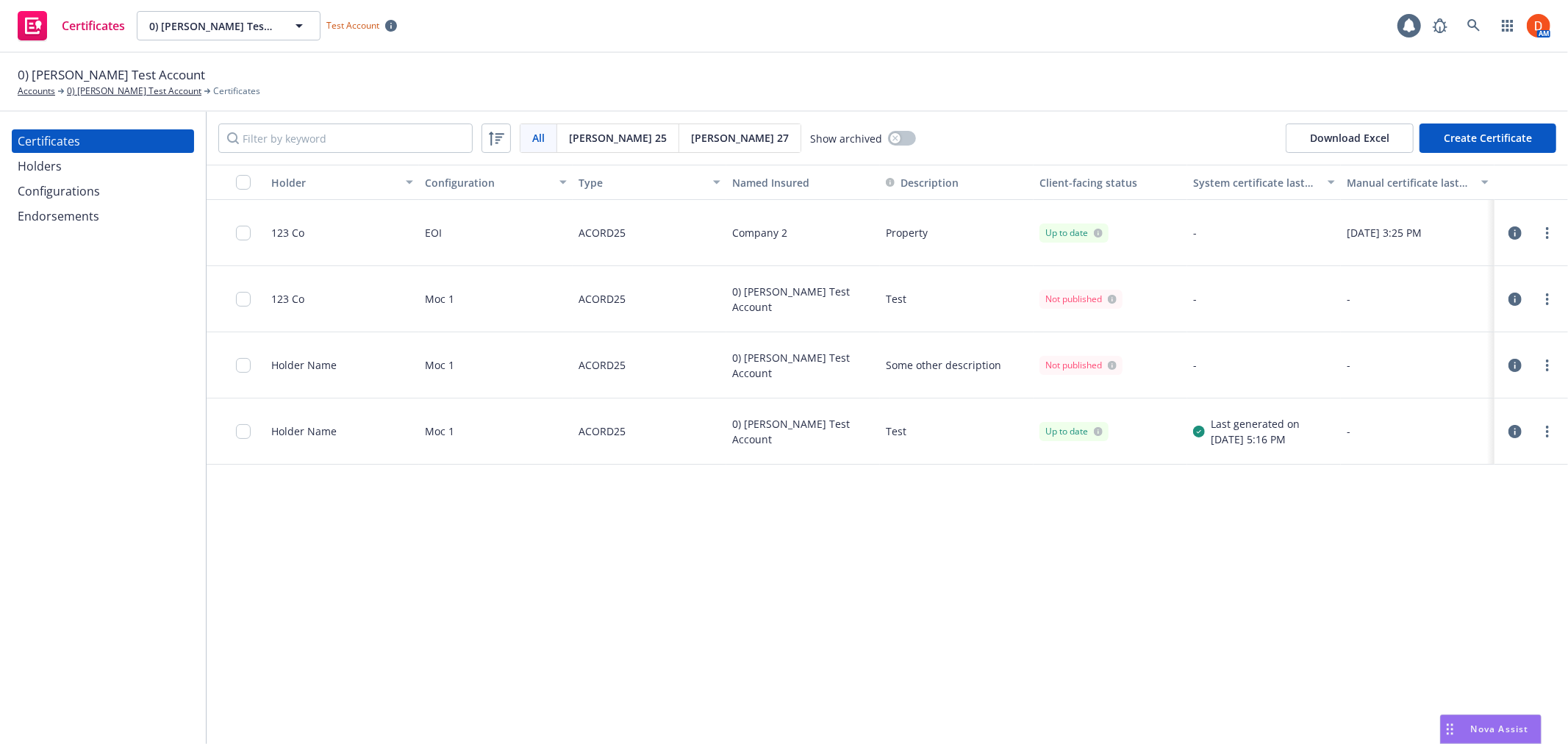
click at [78, 179] on div "Configurations" at bounding box center [58, 191] width 82 height 24
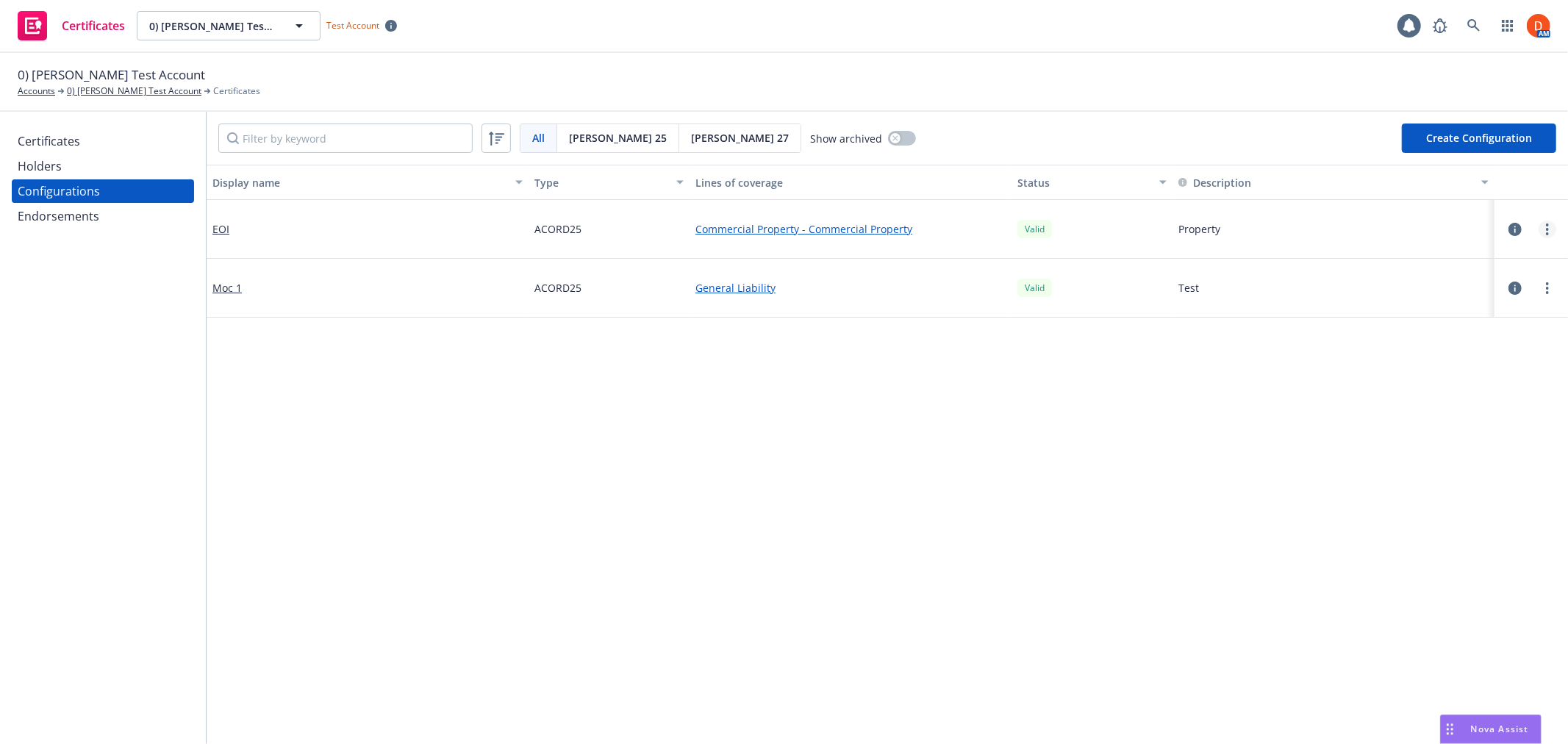
click at [1538, 231] on link "more" at bounding box center [1547, 229] width 17 height 17
click at [1427, 266] on link "Edit" at bounding box center [1463, 259] width 162 height 30
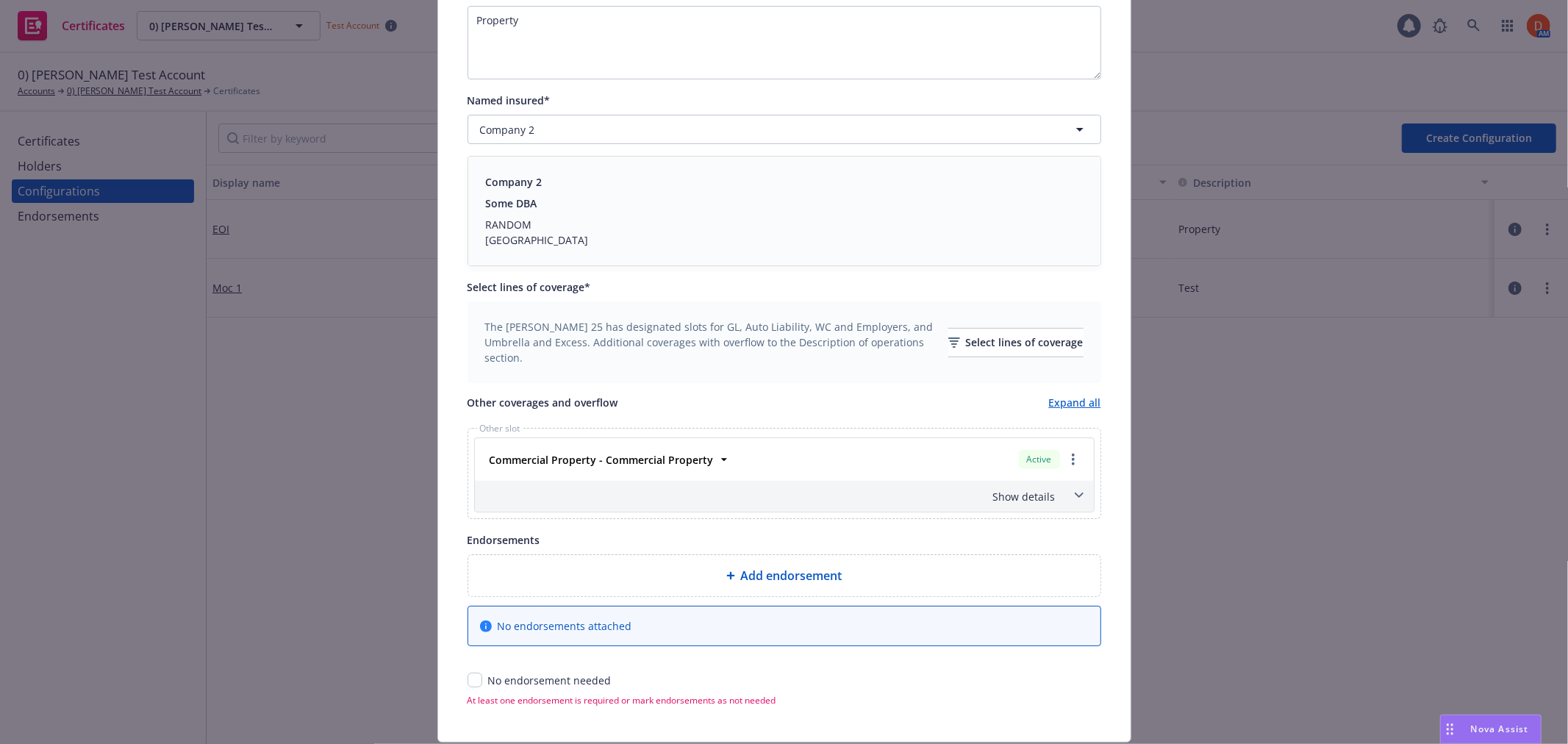
scroll to position [322, 0]
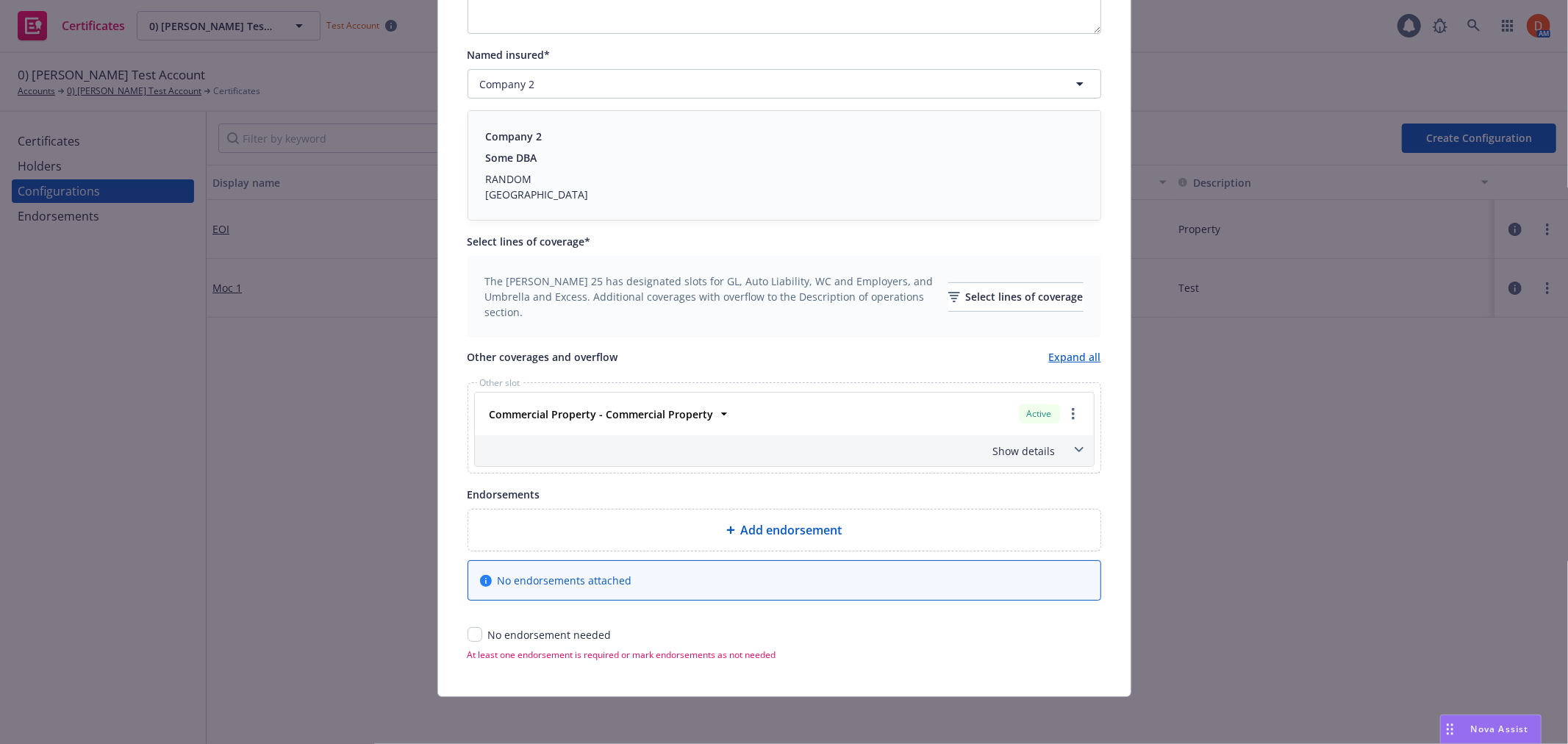
click at [1073, 420] on div at bounding box center [1073, 414] width 17 height 17
click at [1069, 412] on link "more" at bounding box center [1073, 414] width 17 height 17
click at [939, 347] on div "This account has certificates specific notes. Please review them before creatin…" at bounding box center [784, 233] width 634 height 857
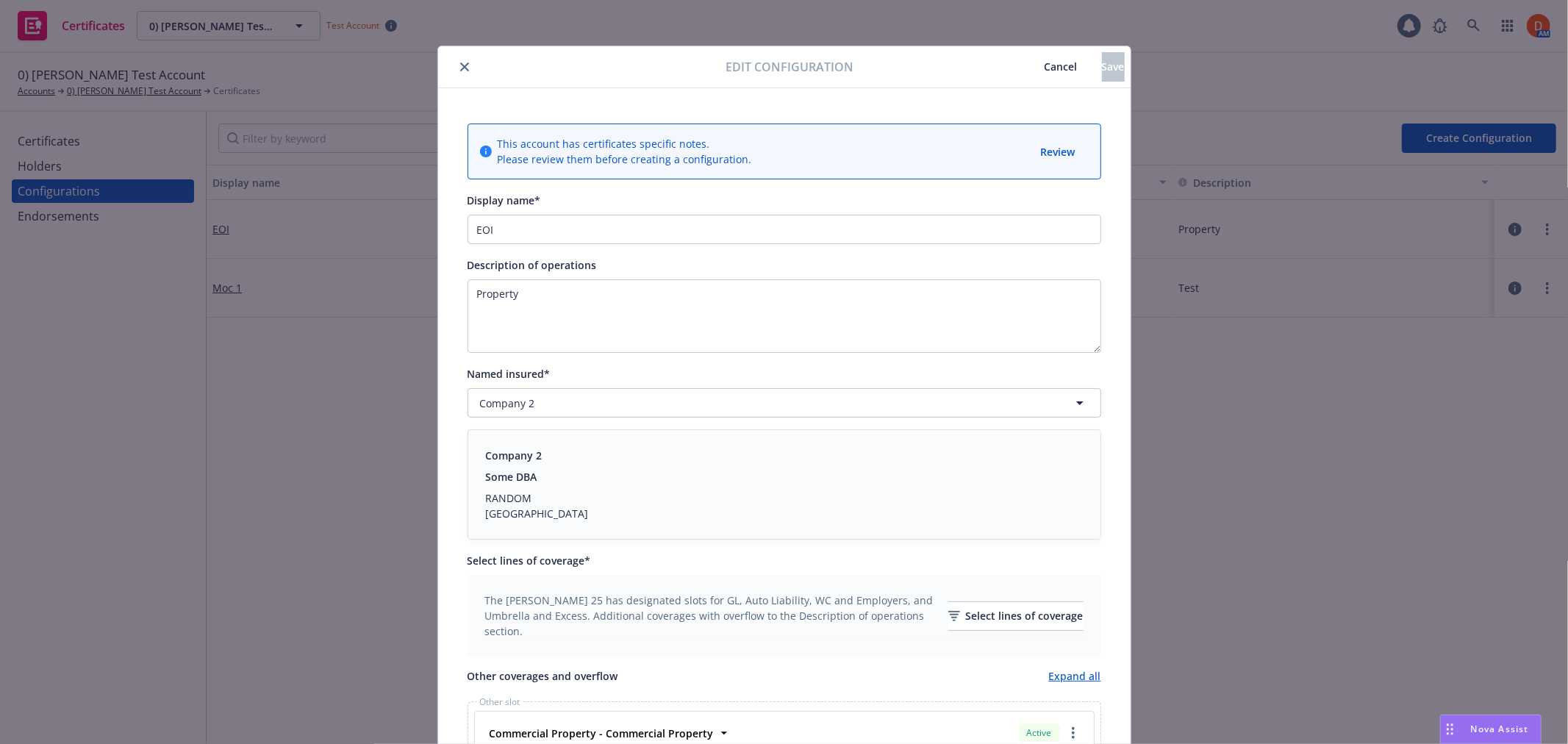
scroll to position [0, 0]
click at [458, 78] on div "Edit configuration Cancel Save" at bounding box center [784, 69] width 692 height 42
click at [458, 62] on button "close" at bounding box center [464, 68] width 17 height 17
